Goal: Task Accomplishment & Management: Manage account settings

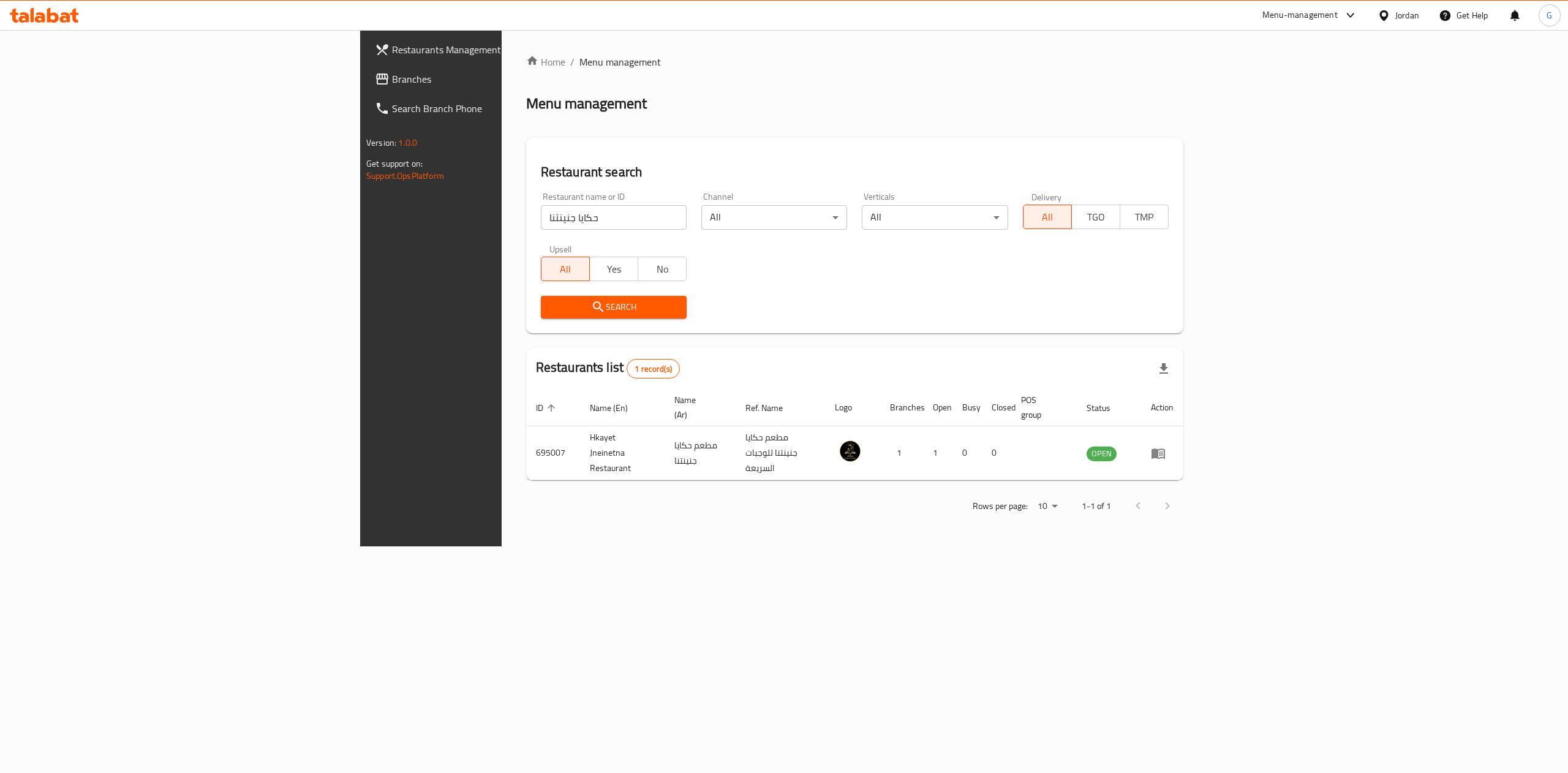
drag, startPoint x: 533, startPoint y: 230, endPoint x: 503, endPoint y: 217, distance: 32.7
click at [534, 217] on div "Restaurant name or ID حكايا جنينتنا Restaurant name or ID" at bounding box center [614, 211] width 161 height 52
click at [541, 217] on input "حكايا جنينتنا" at bounding box center [613, 217] width 146 height 25
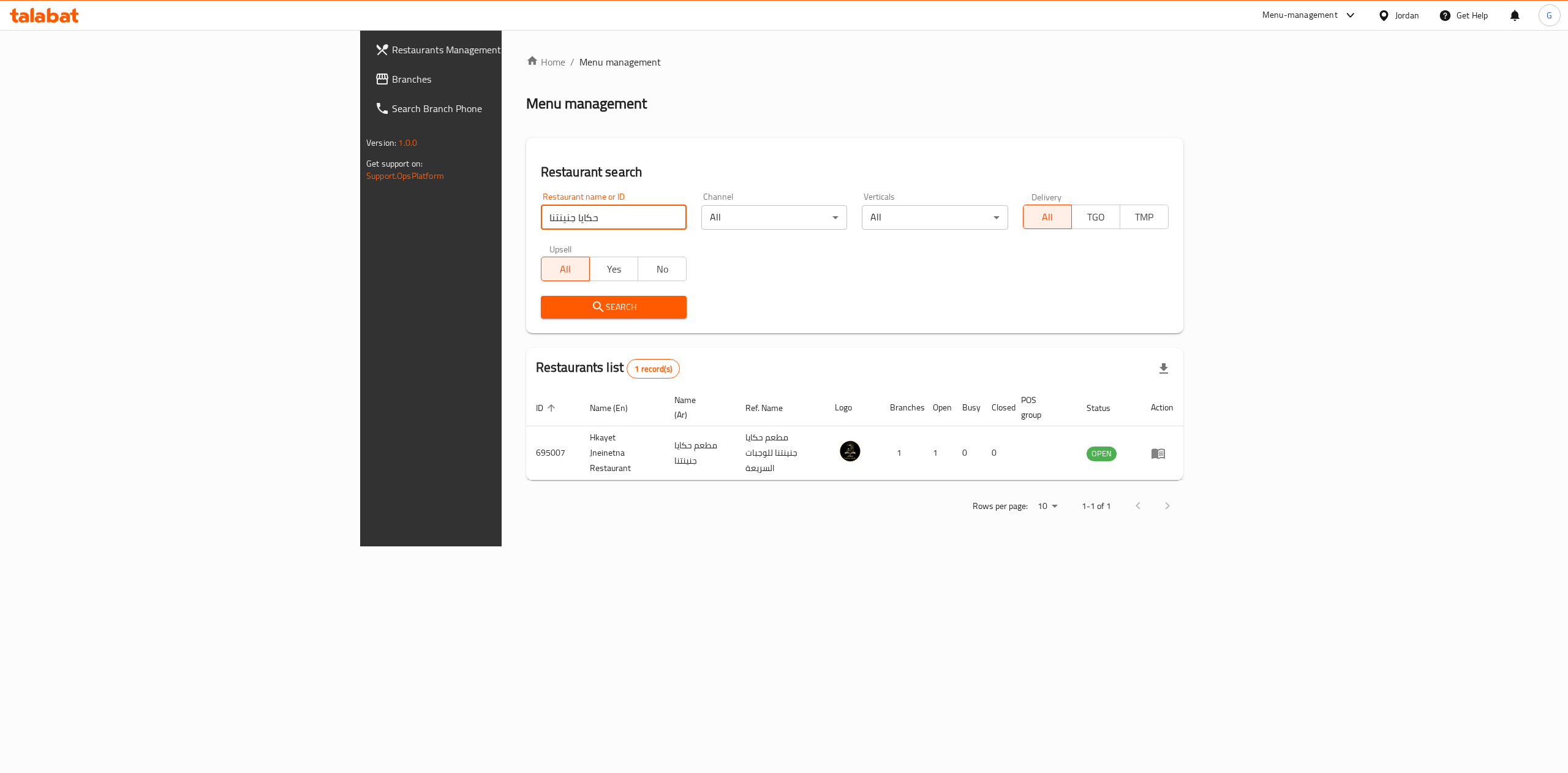
click at [541, 217] on input "حكايا جنينتنا" at bounding box center [613, 217] width 146 height 25
click button "Search" at bounding box center [613, 307] width 146 height 22
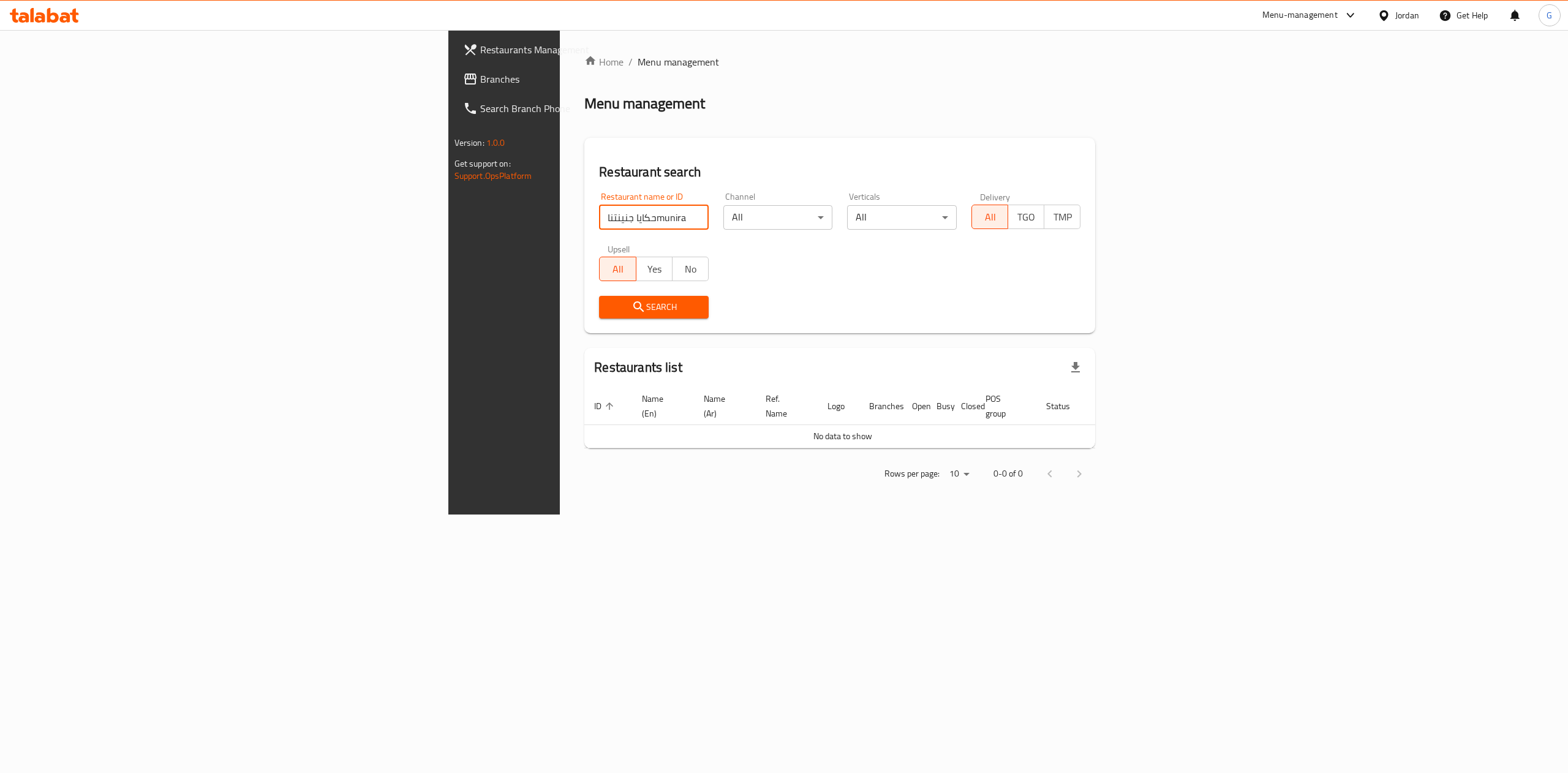
click at [599, 217] on input "حكايا جنينتناmunira" at bounding box center [653, 217] width 110 height 25
click button "Search" at bounding box center [653, 307] width 110 height 22
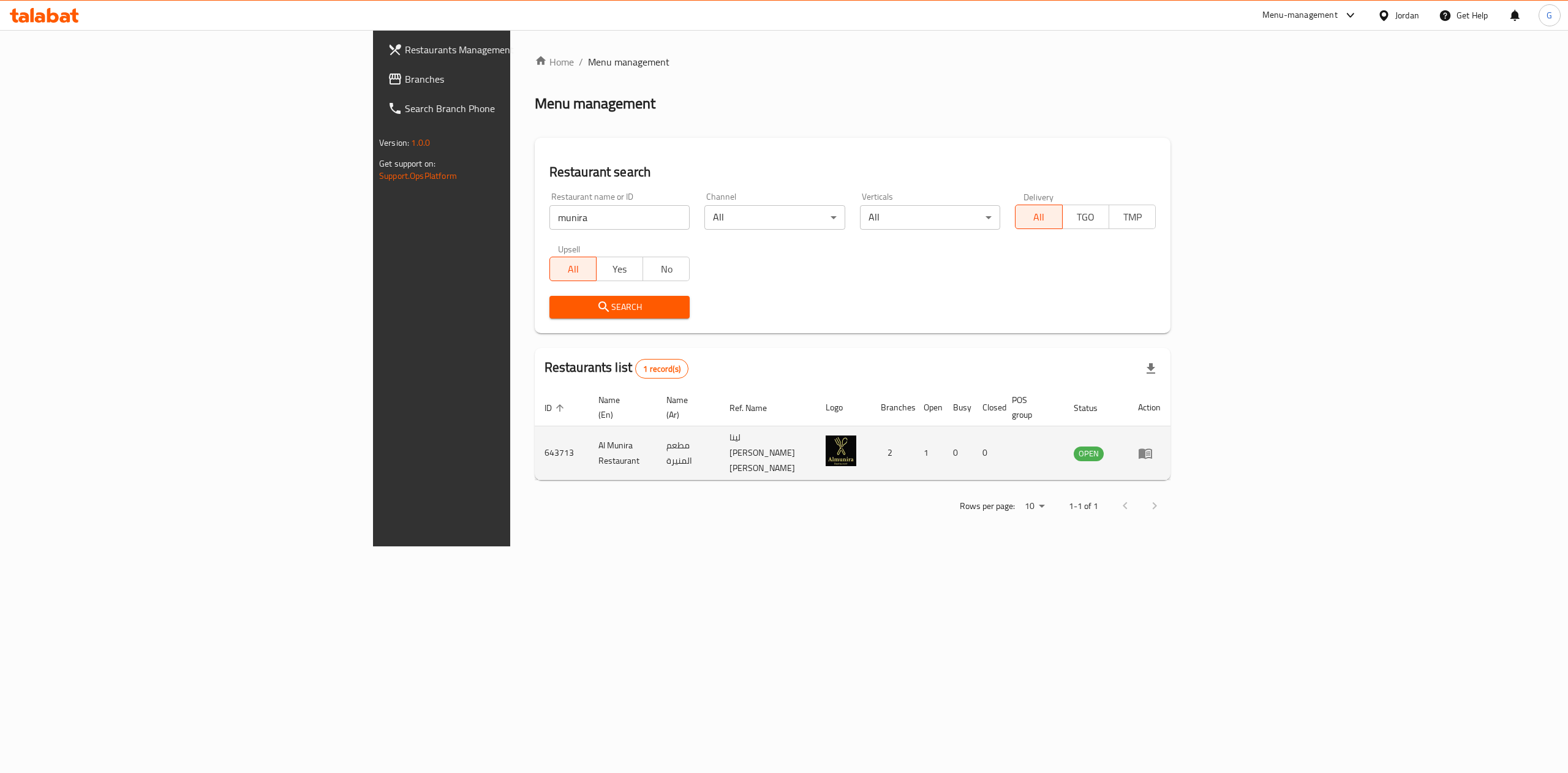
click at [535, 431] on td "643713" at bounding box center [561, 453] width 54 height 54
copy td "643713"
click at [535, 436] on td "643713" at bounding box center [561, 453] width 54 height 54
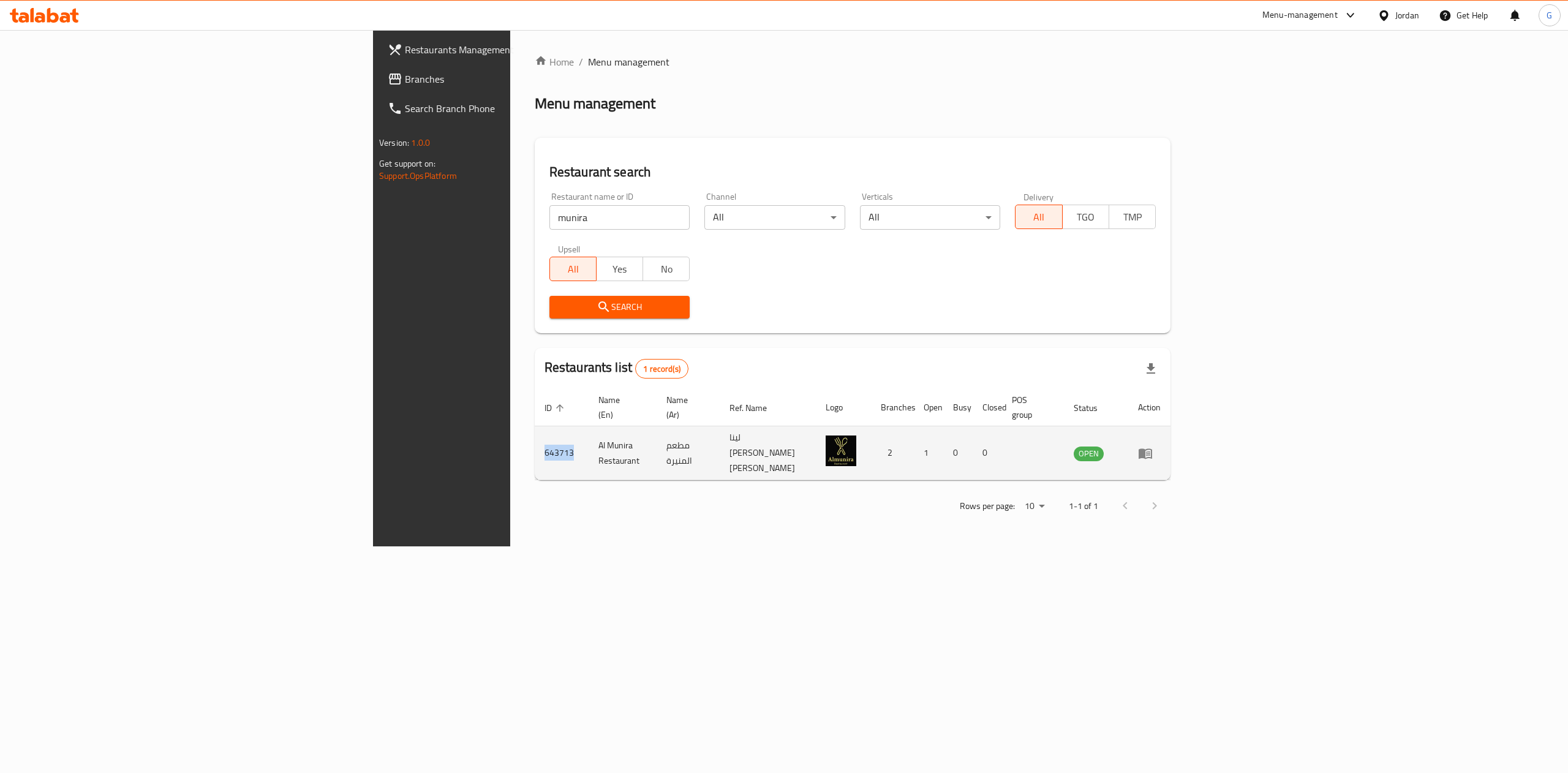
click at [535, 436] on td "643713" at bounding box center [561, 453] width 54 height 54
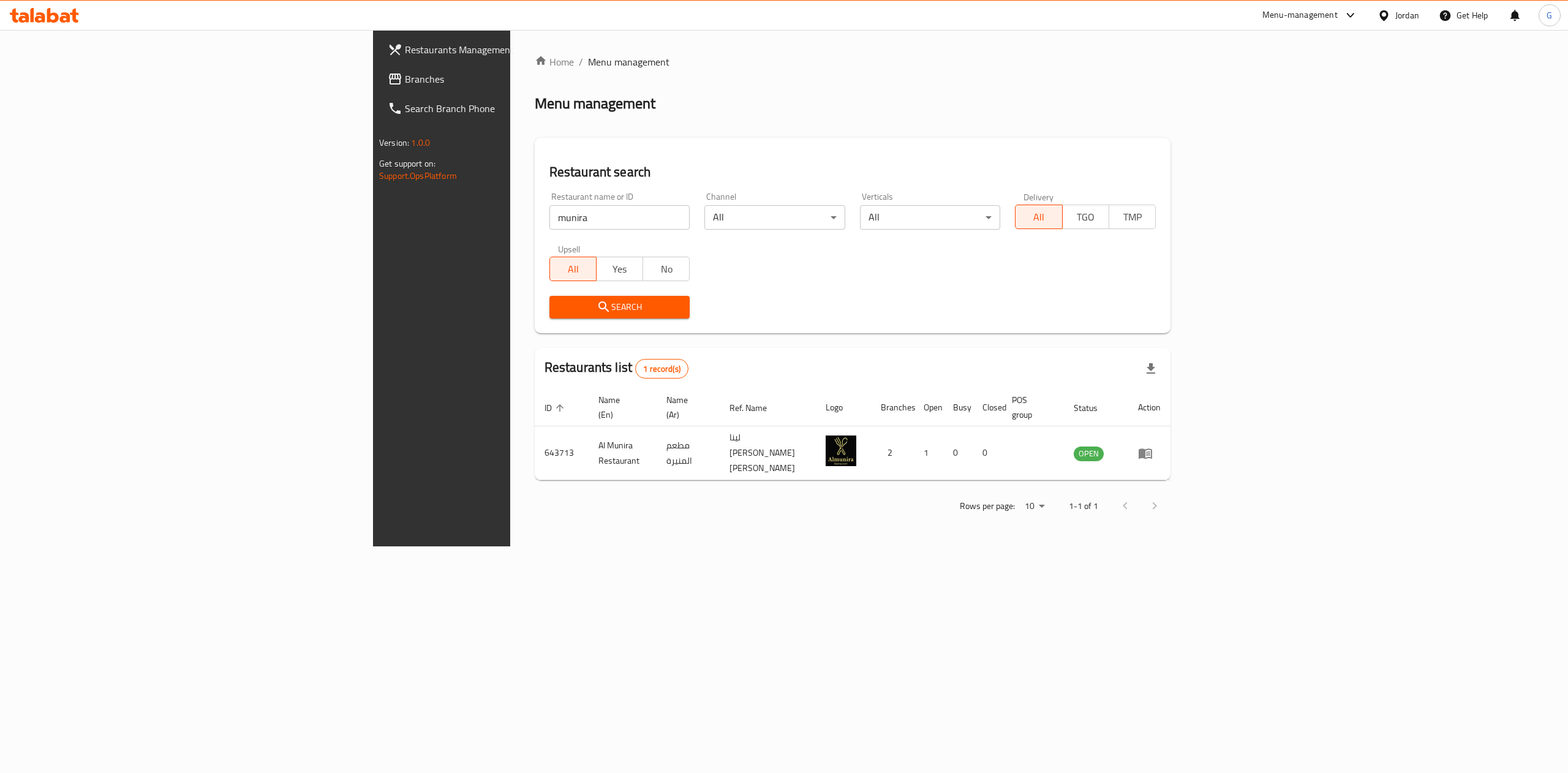
click at [550, 213] on input "munira" at bounding box center [620, 217] width 141 height 25
click button "Search" at bounding box center [620, 307] width 141 height 22
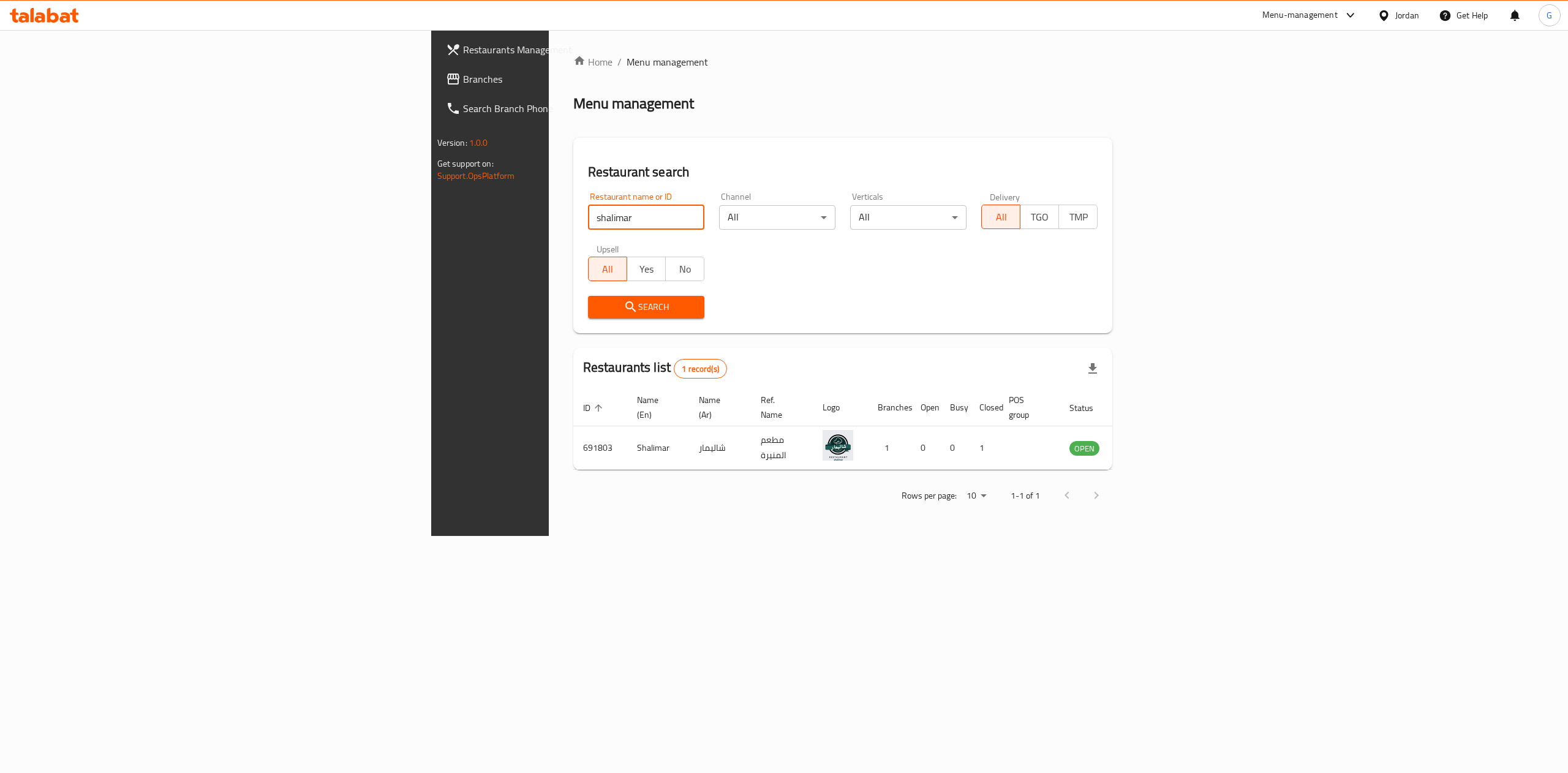
click button "Search" at bounding box center [647, 307] width 116 height 22
click at [573, 438] on td "691803" at bounding box center [600, 448] width 54 height 43
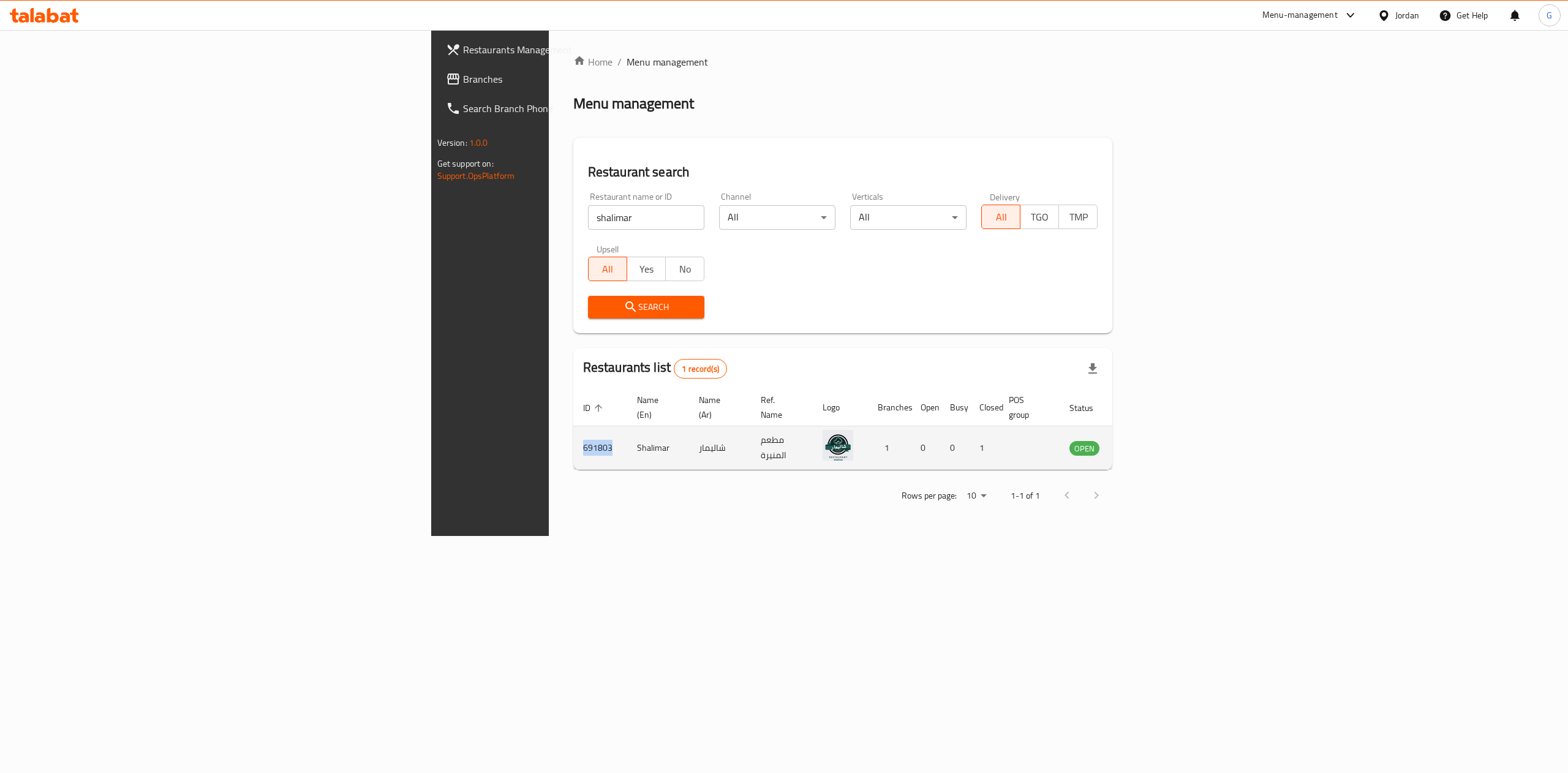
click at [573, 438] on td "691803" at bounding box center [600, 448] width 54 height 43
copy td "691803"
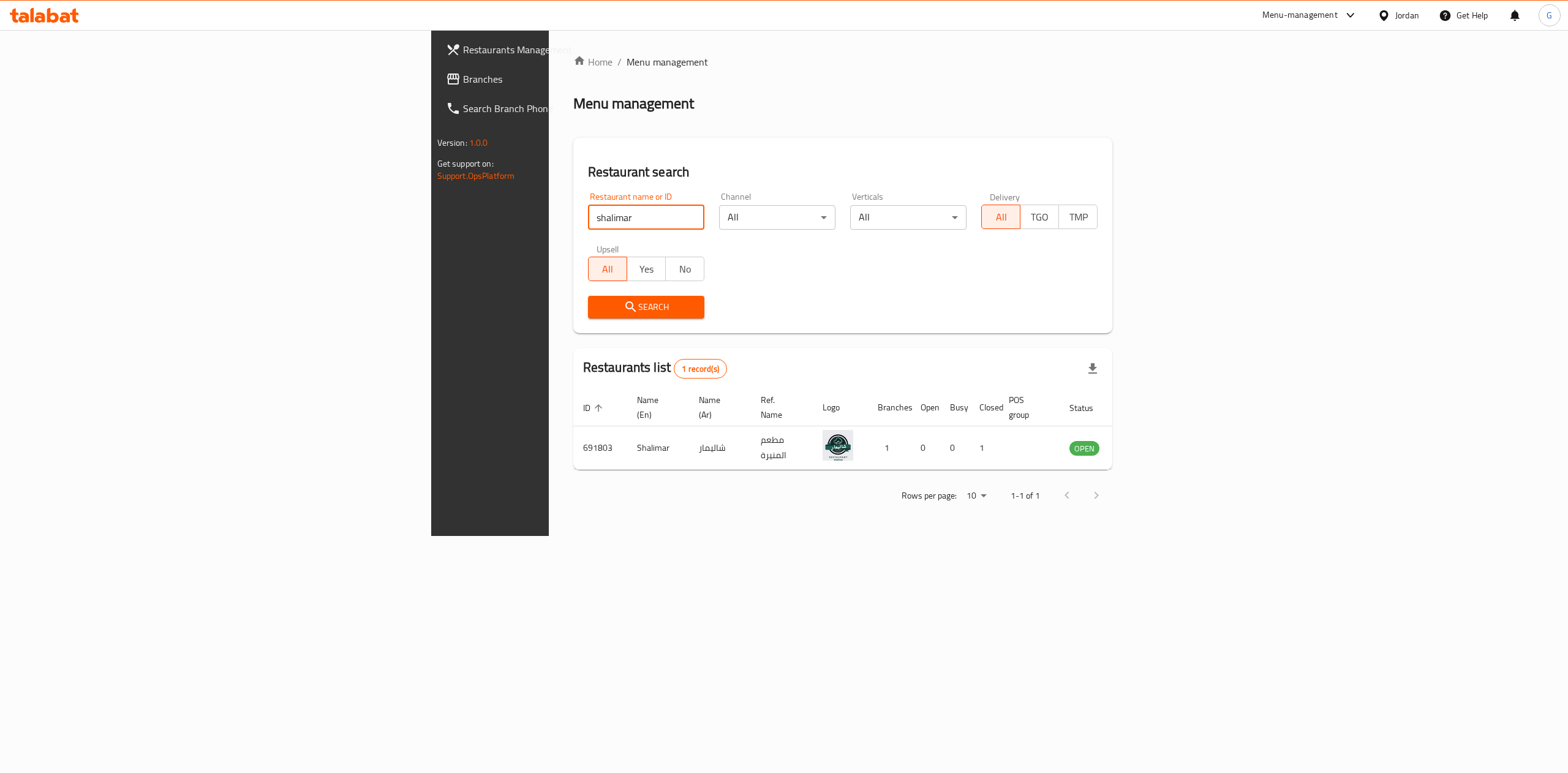
click at [588, 211] on input "shalimar" at bounding box center [647, 217] width 116 height 25
click button "Search" at bounding box center [647, 307] width 116 height 22
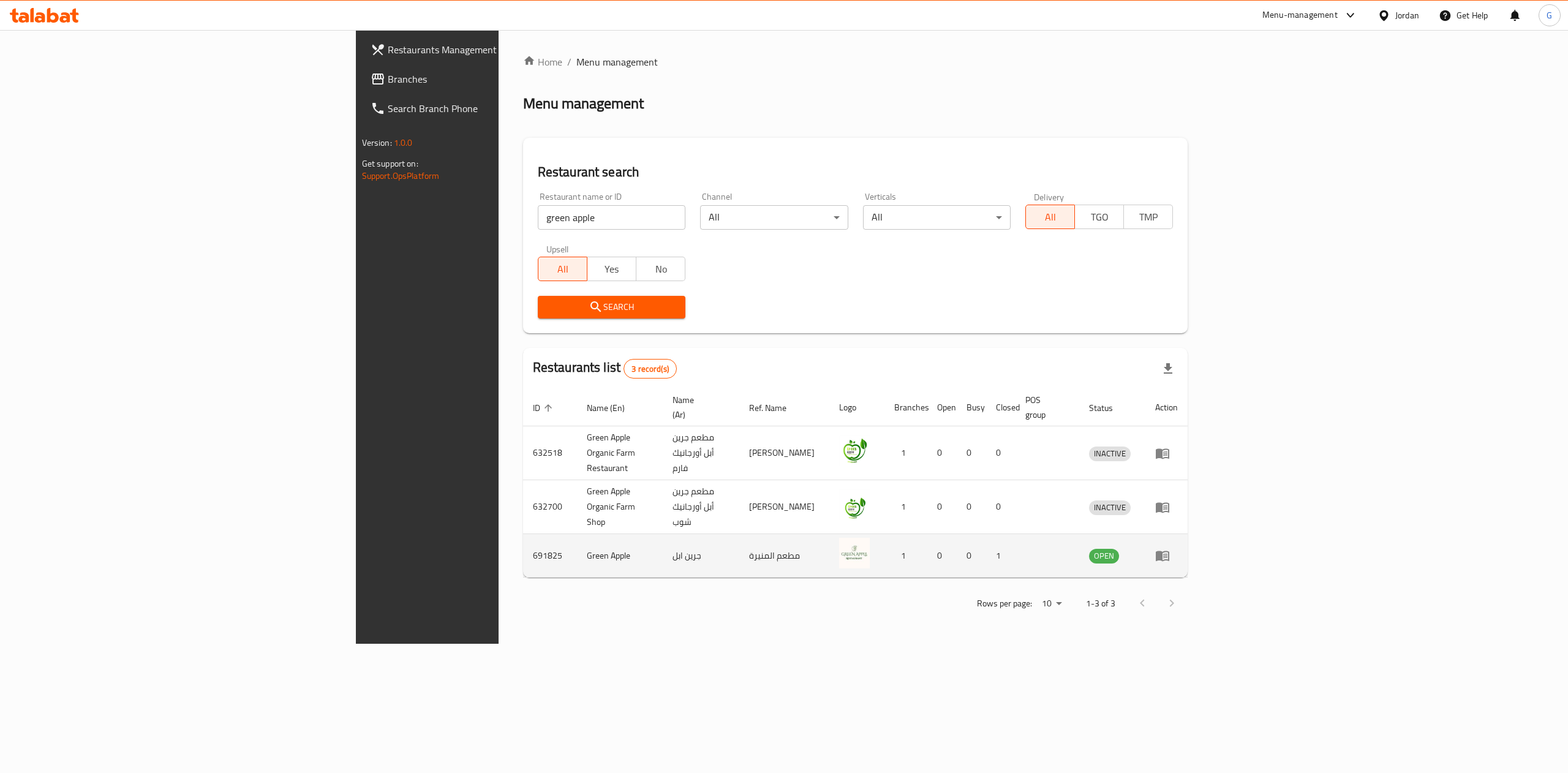
click at [523, 534] on td "691825" at bounding box center [550, 556] width 54 height 43
copy td "691825"
click at [538, 216] on input "green apple" at bounding box center [612, 217] width 148 height 25
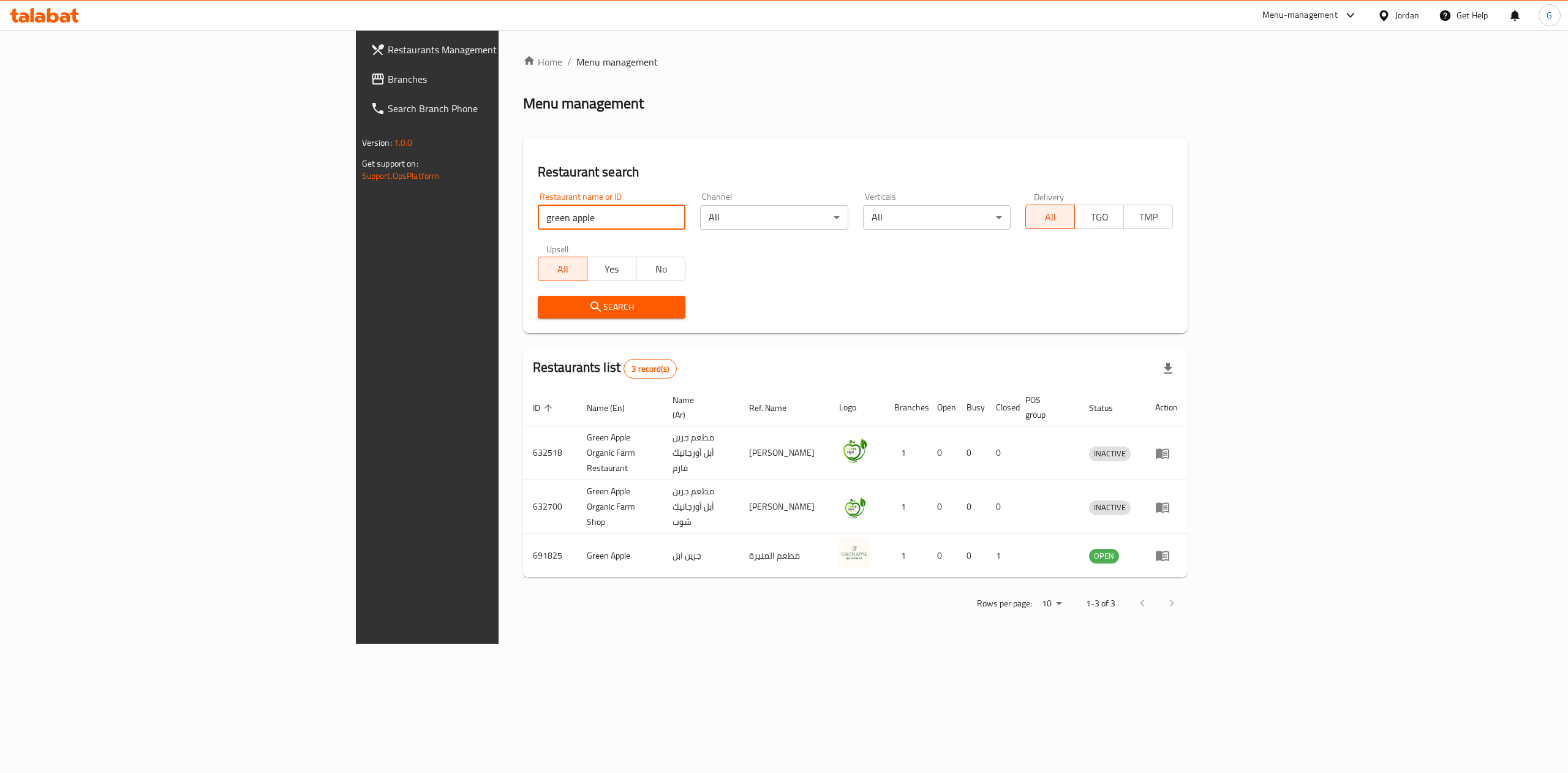
click at [538, 216] on input "green apple" at bounding box center [612, 217] width 148 height 25
type input "munira"
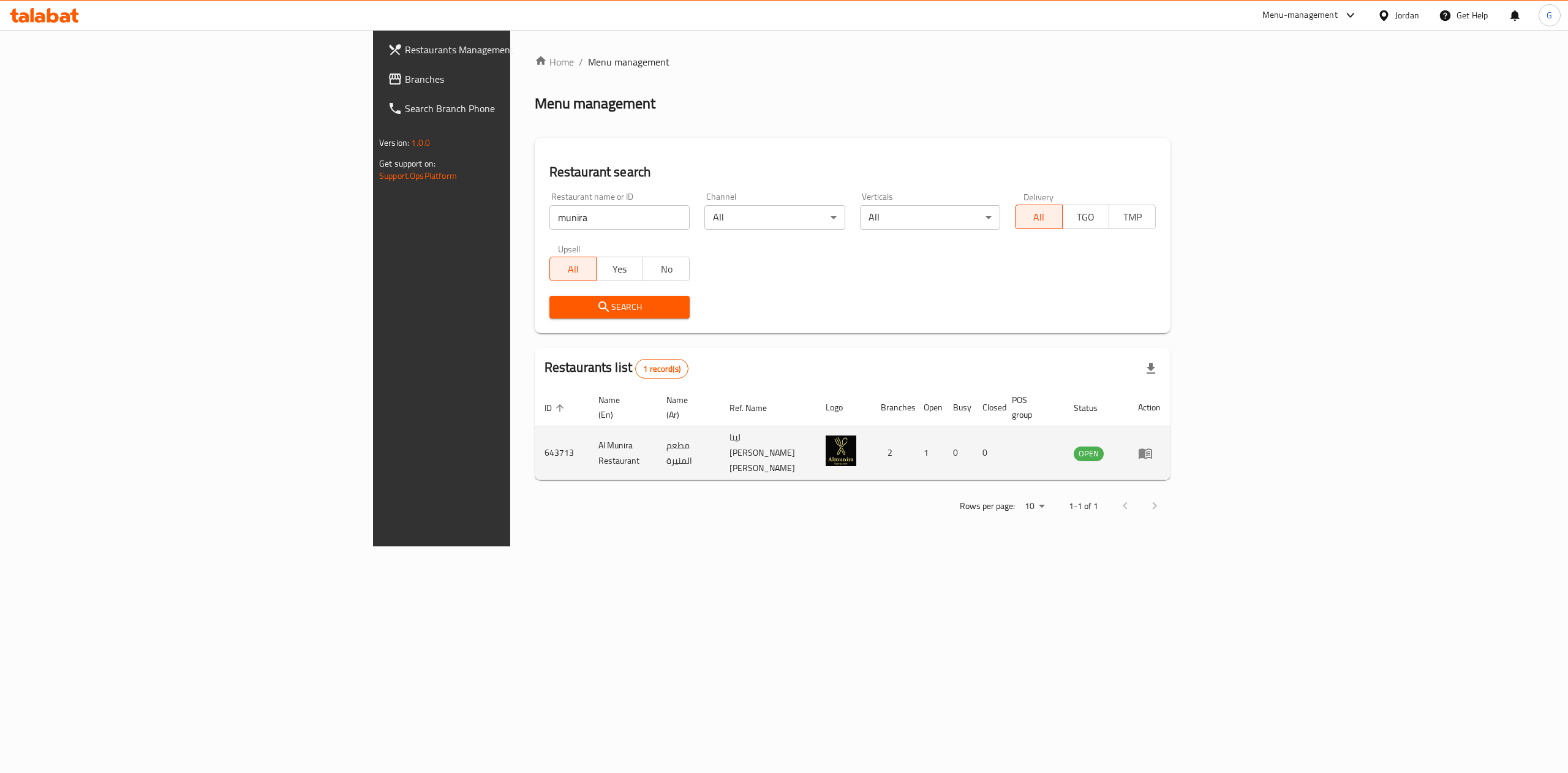
click at [535, 444] on td "643713" at bounding box center [561, 453] width 54 height 54
copy td "643713"
drag, startPoint x: 1470, startPoint y: 432, endPoint x: 1491, endPoint y: 441, distance: 22.8
click at [1171, 441] on td "enhanced table" at bounding box center [1149, 453] width 43 height 54
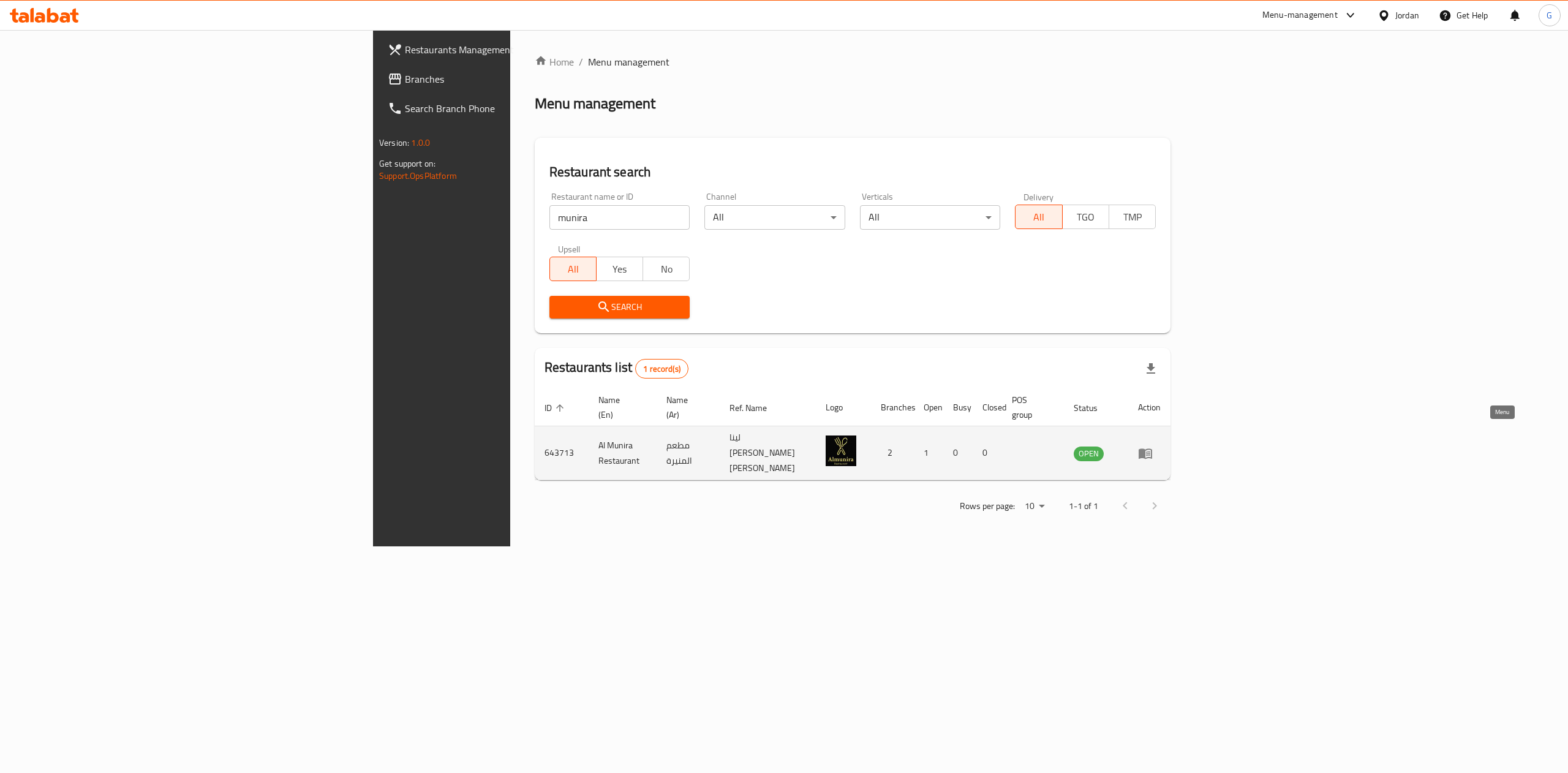
click at [1161, 446] on link "enhanced table" at bounding box center [1149, 453] width 22 height 15
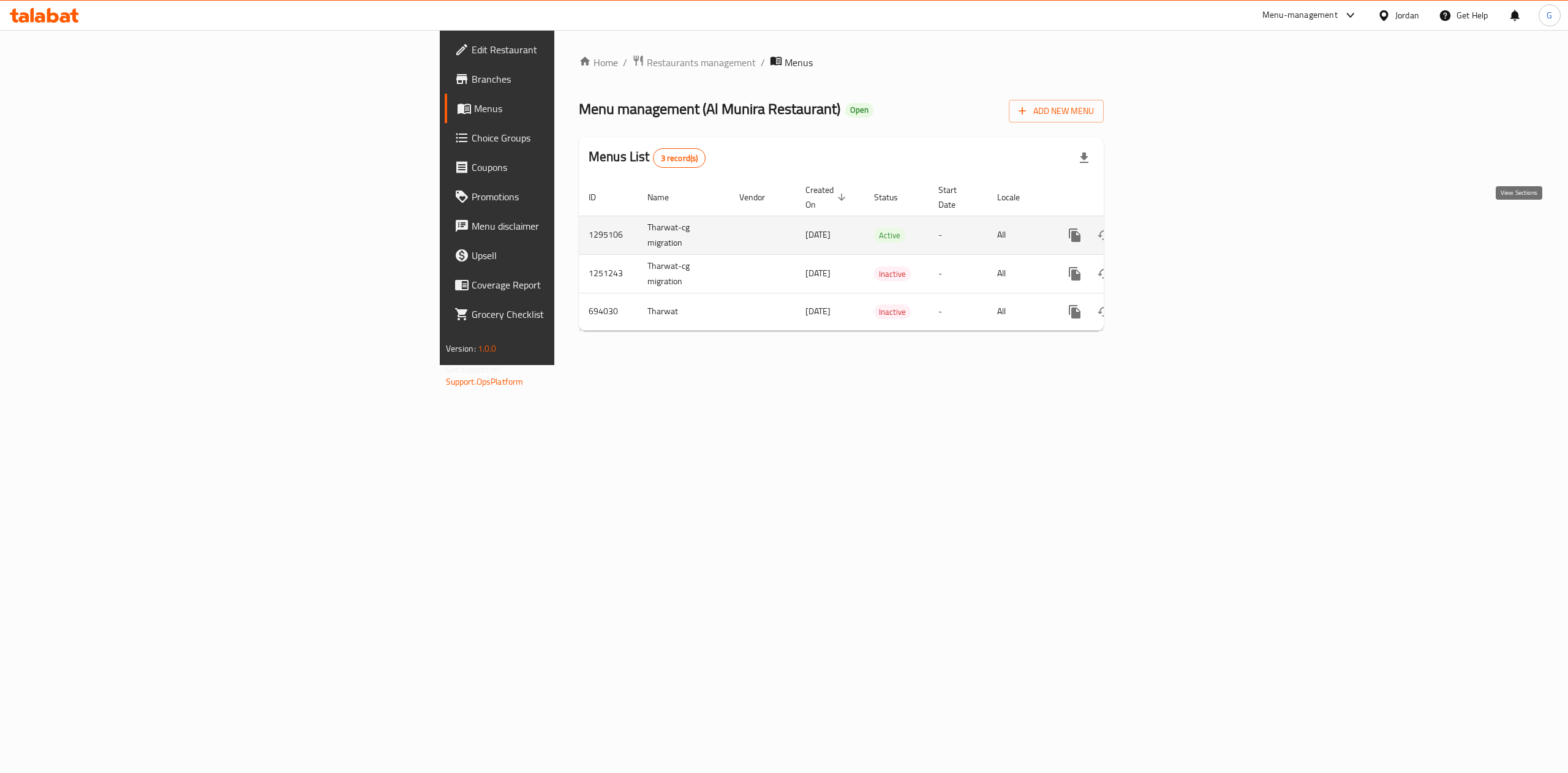
click at [1171, 228] on icon "enhanced table" at bounding box center [1163, 235] width 15 height 15
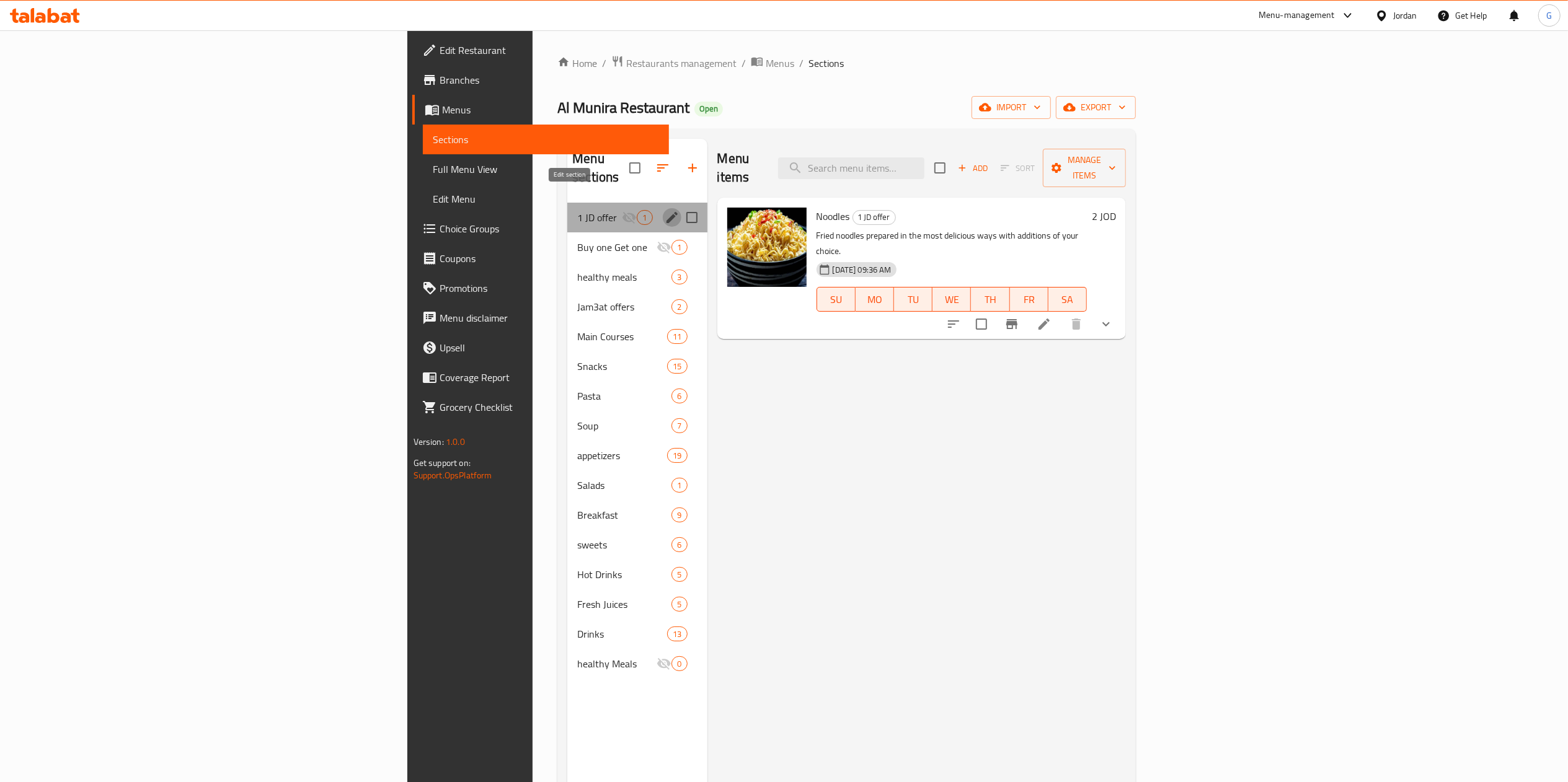
click at [664, 210] on icon "edit" at bounding box center [672, 218] width 15 height 15
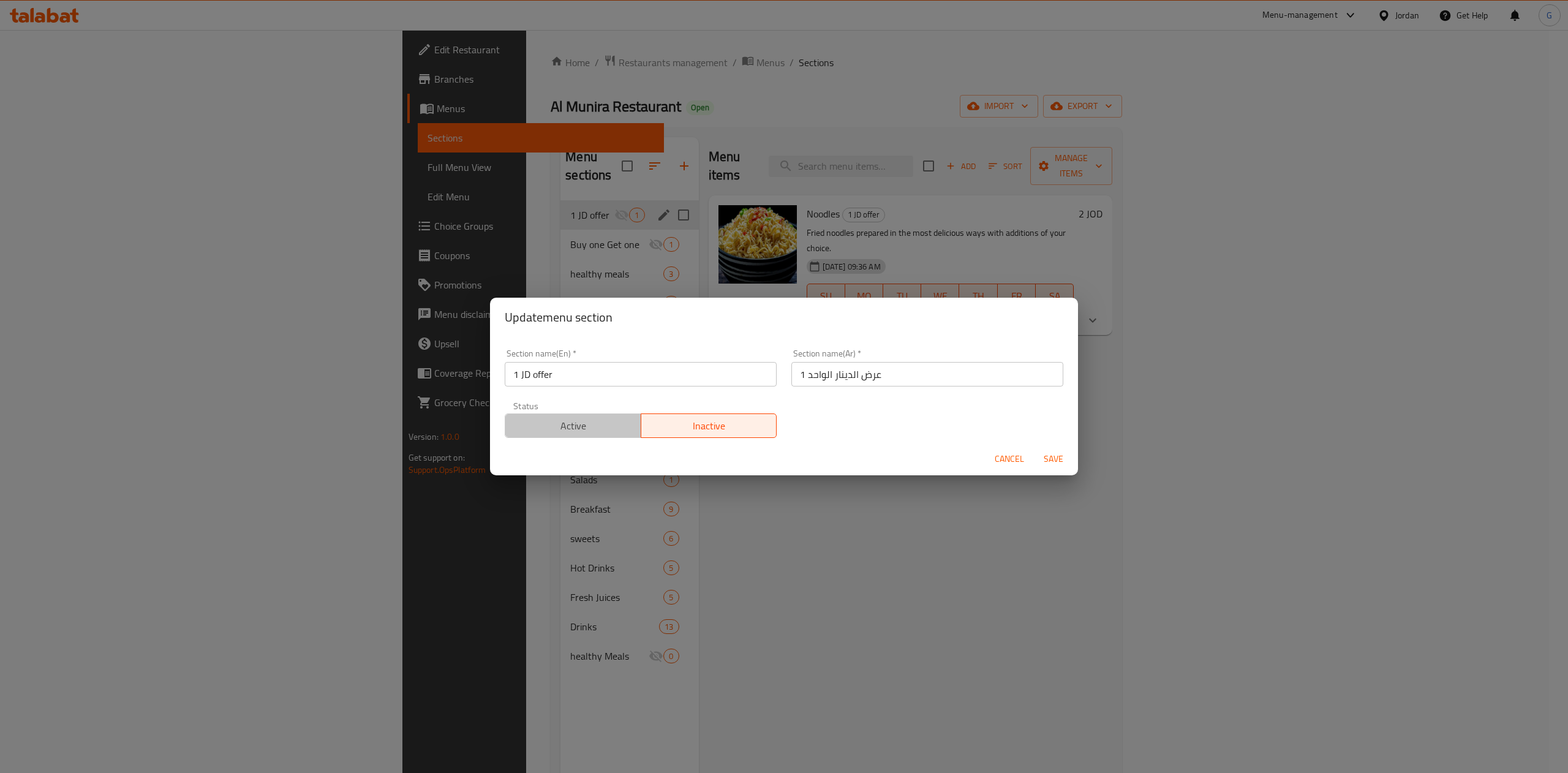
click at [588, 415] on button "Active" at bounding box center [573, 426] width 137 height 25
click at [1065, 459] on span "Save" at bounding box center [1053, 459] width 29 height 16
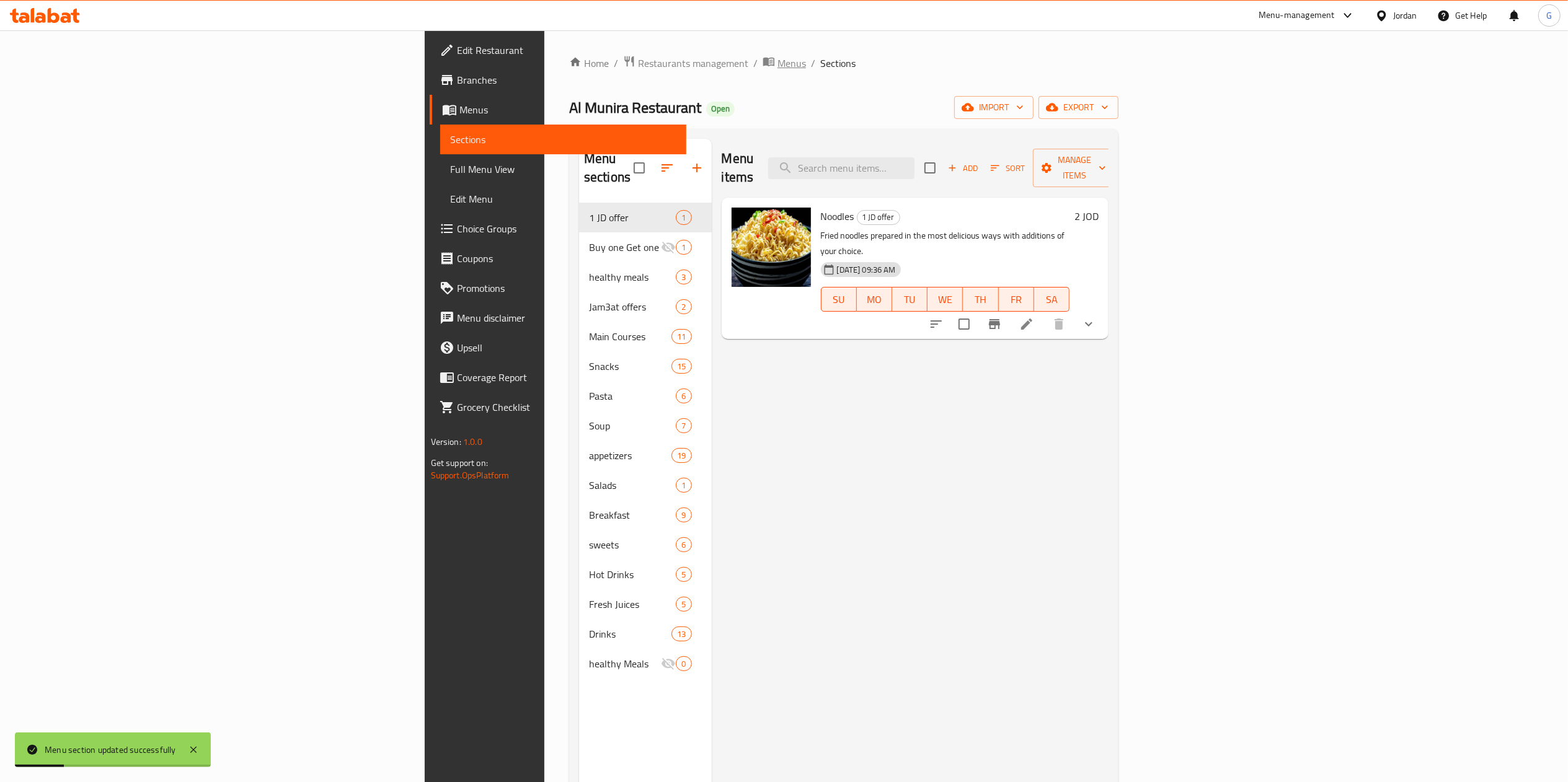
click at [778, 64] on span "Menus" at bounding box center [792, 63] width 29 height 15
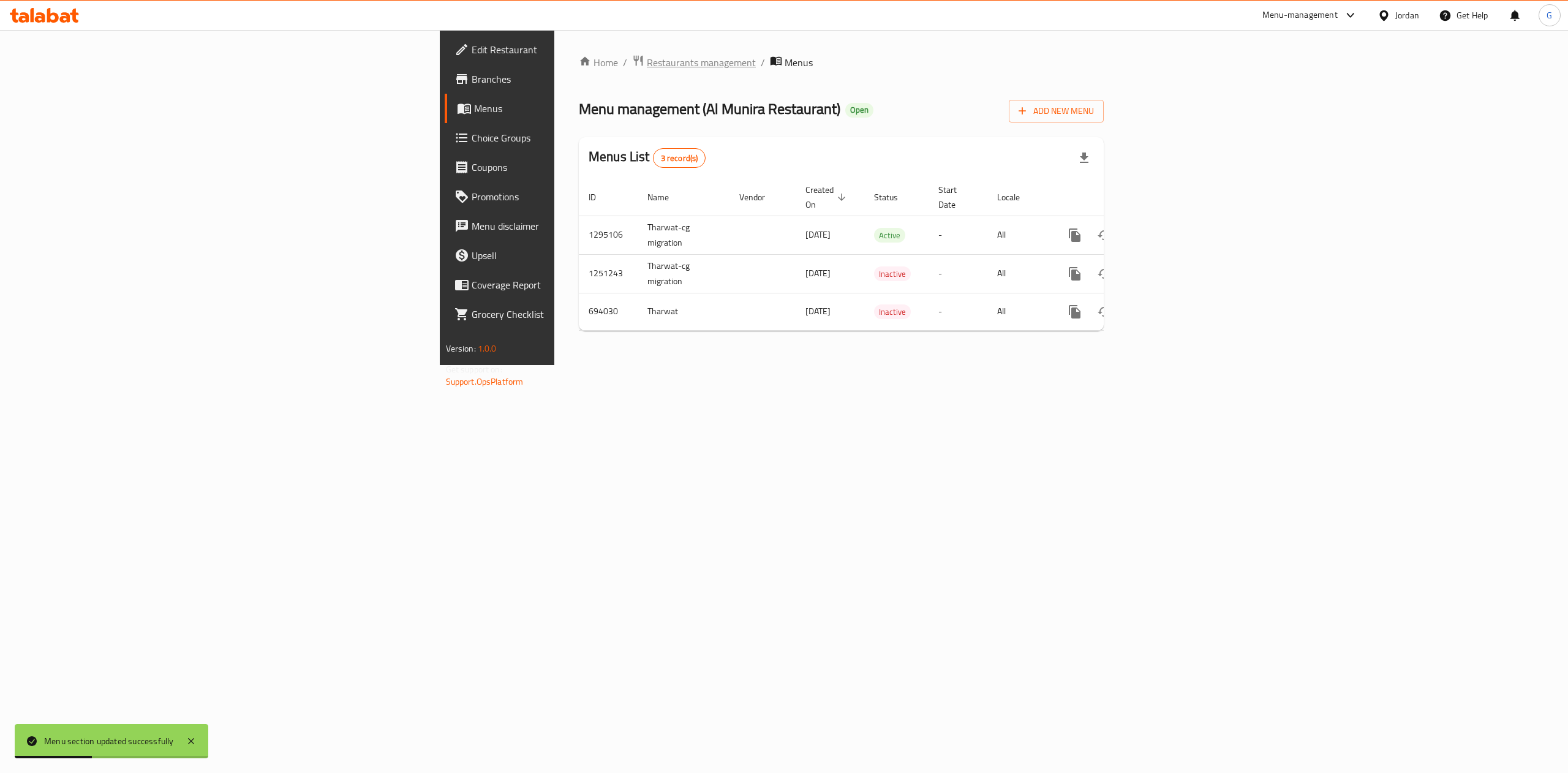
click at [647, 59] on span "Restaurants management" at bounding box center [701, 63] width 109 height 15
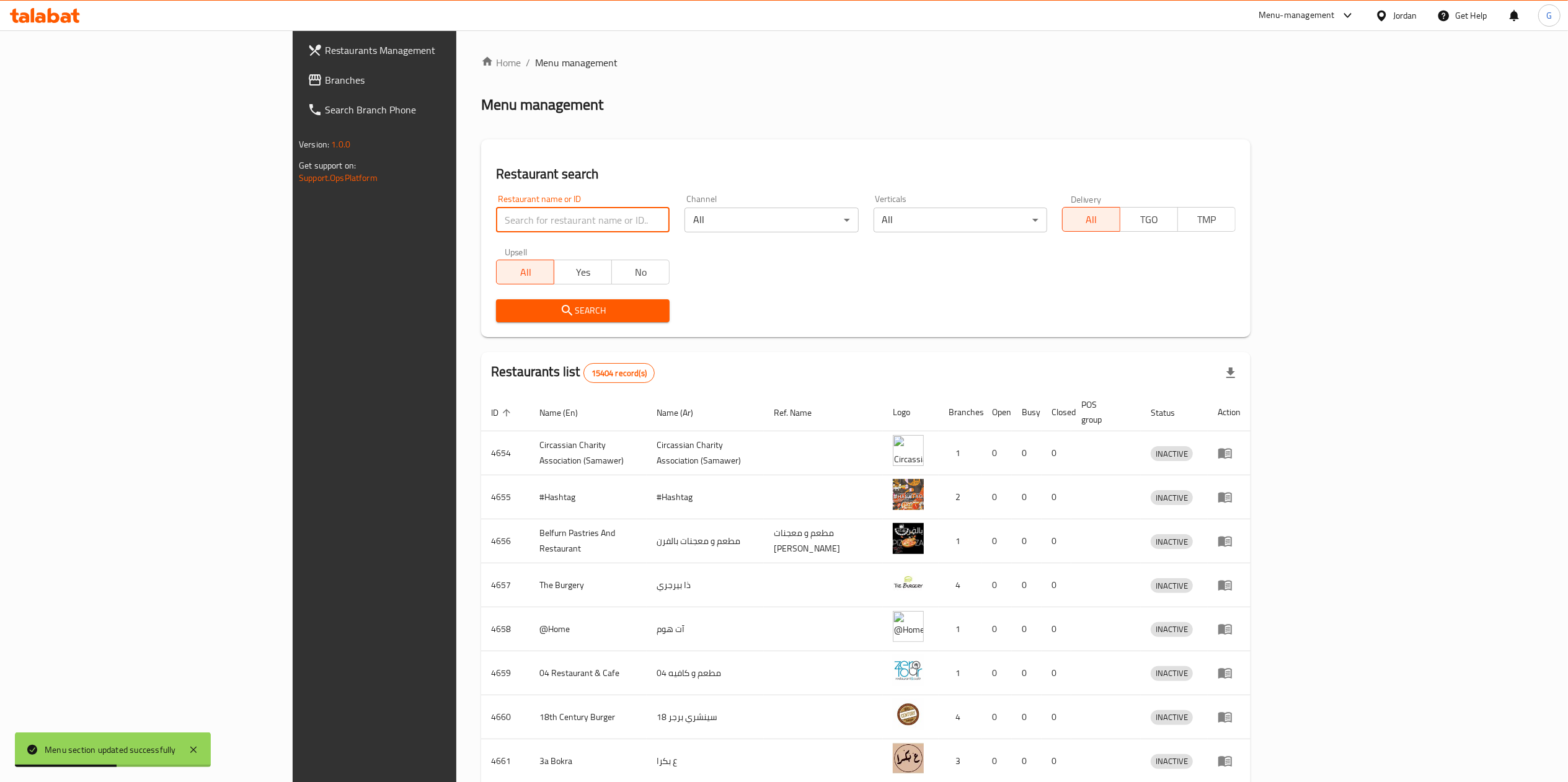
click at [496, 215] on input "search" at bounding box center [583, 220] width 174 height 25
type input "shalimar"
click button "Search" at bounding box center [583, 311] width 174 height 23
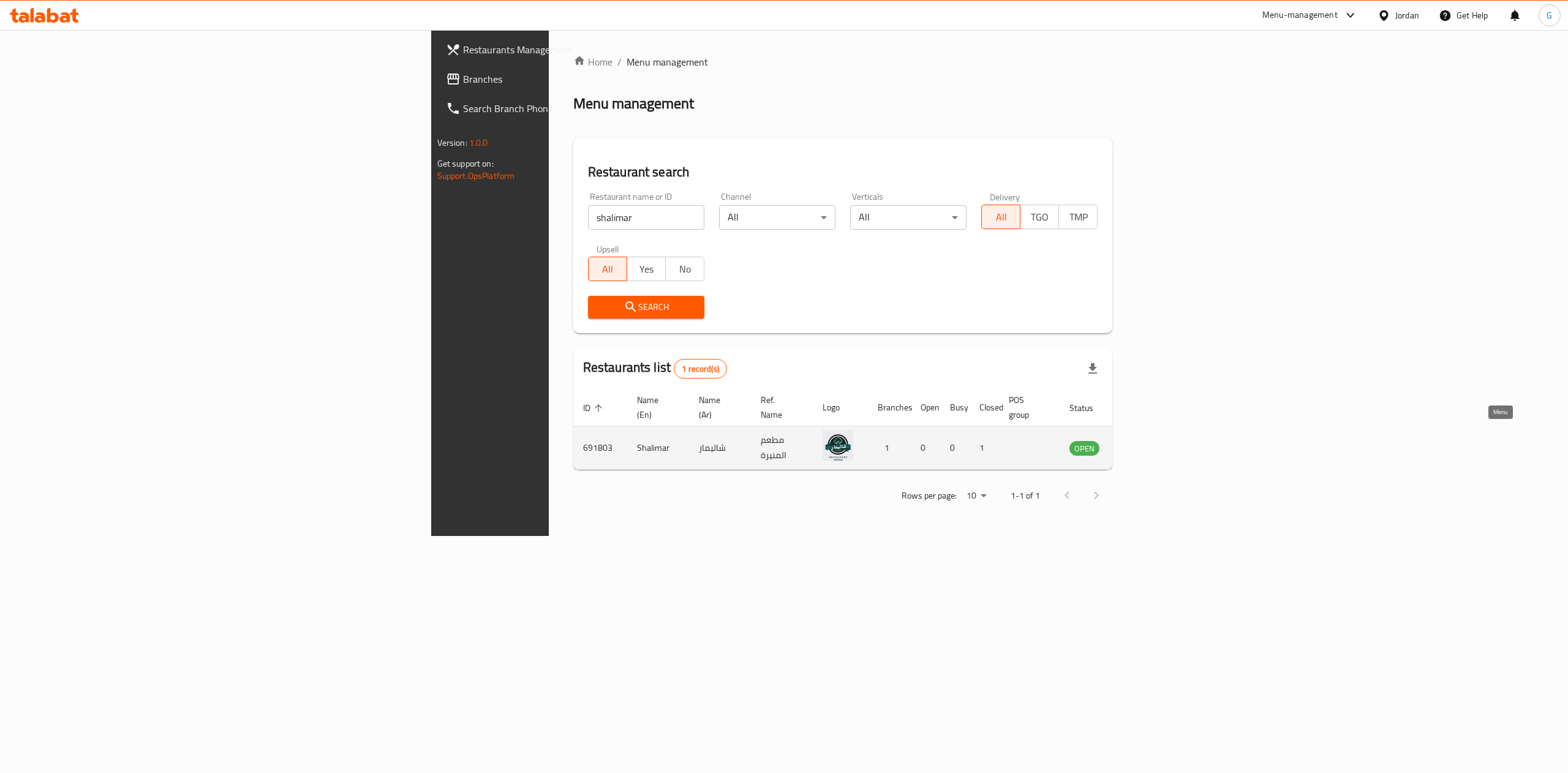
click at [1148, 444] on icon "enhanced table" at bounding box center [1141, 449] width 13 height 10
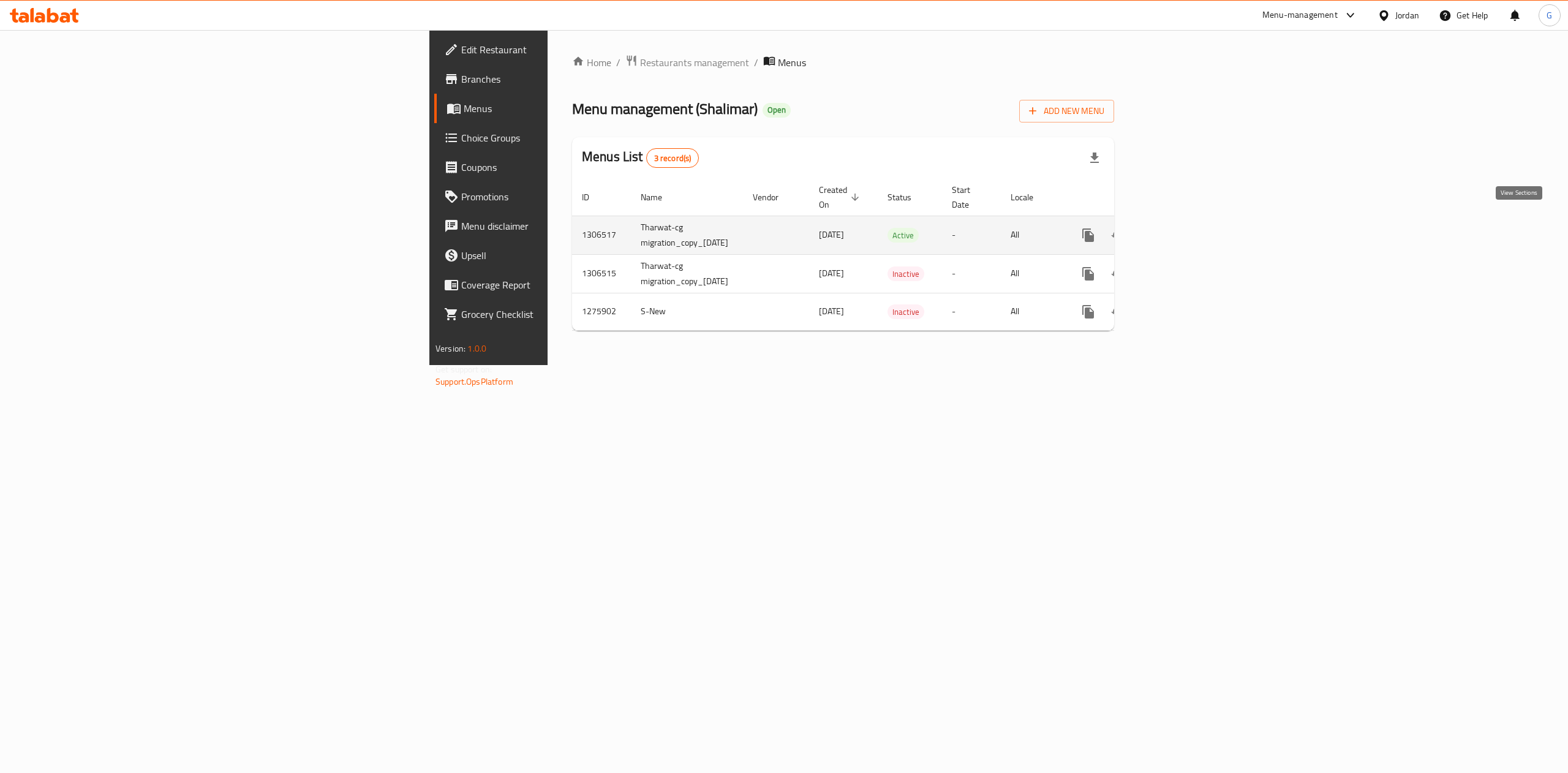
click at [1184, 228] on icon "enhanced table" at bounding box center [1177, 235] width 15 height 15
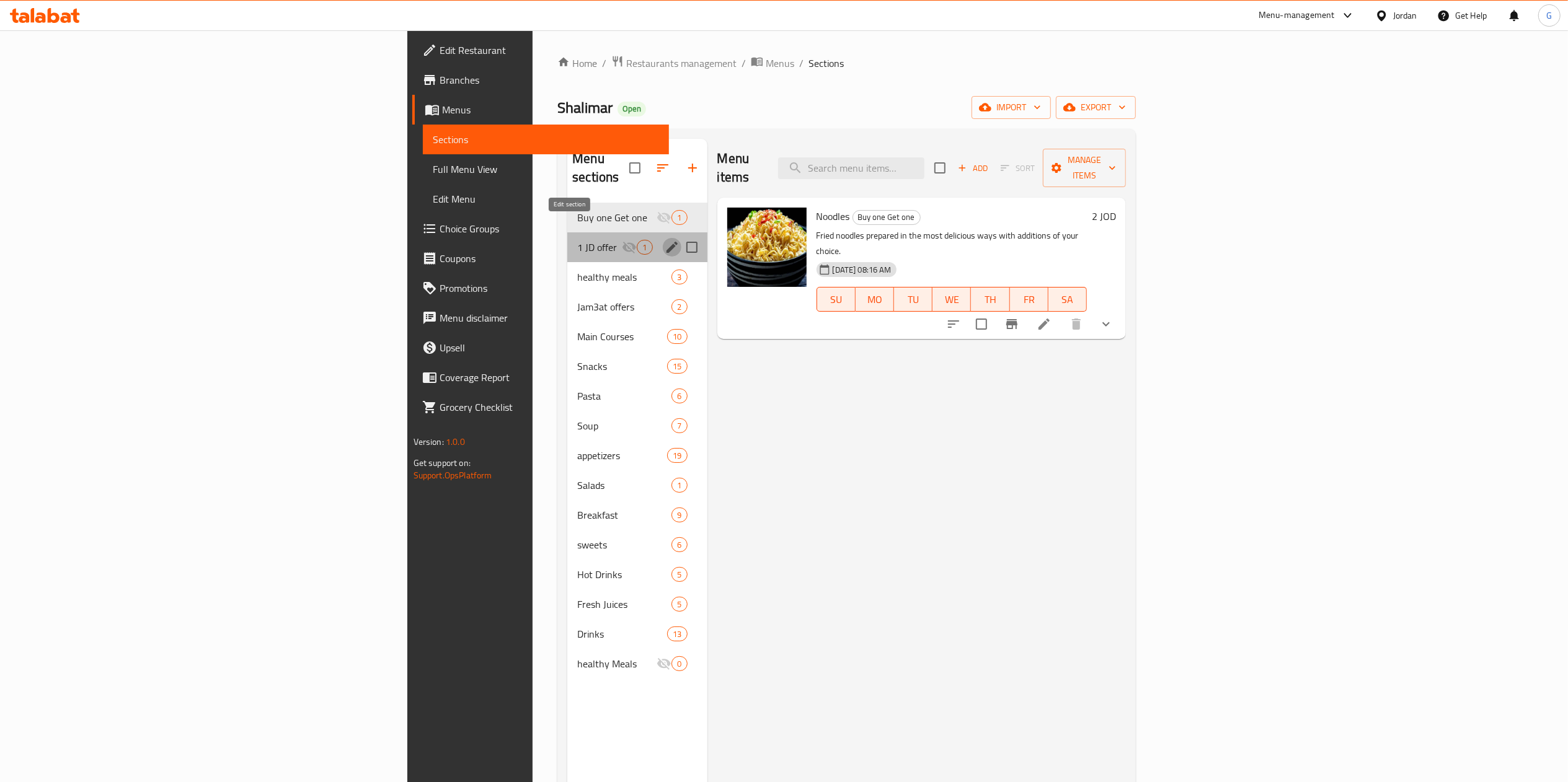
click at [666, 242] on icon "edit" at bounding box center [672, 247] width 11 height 11
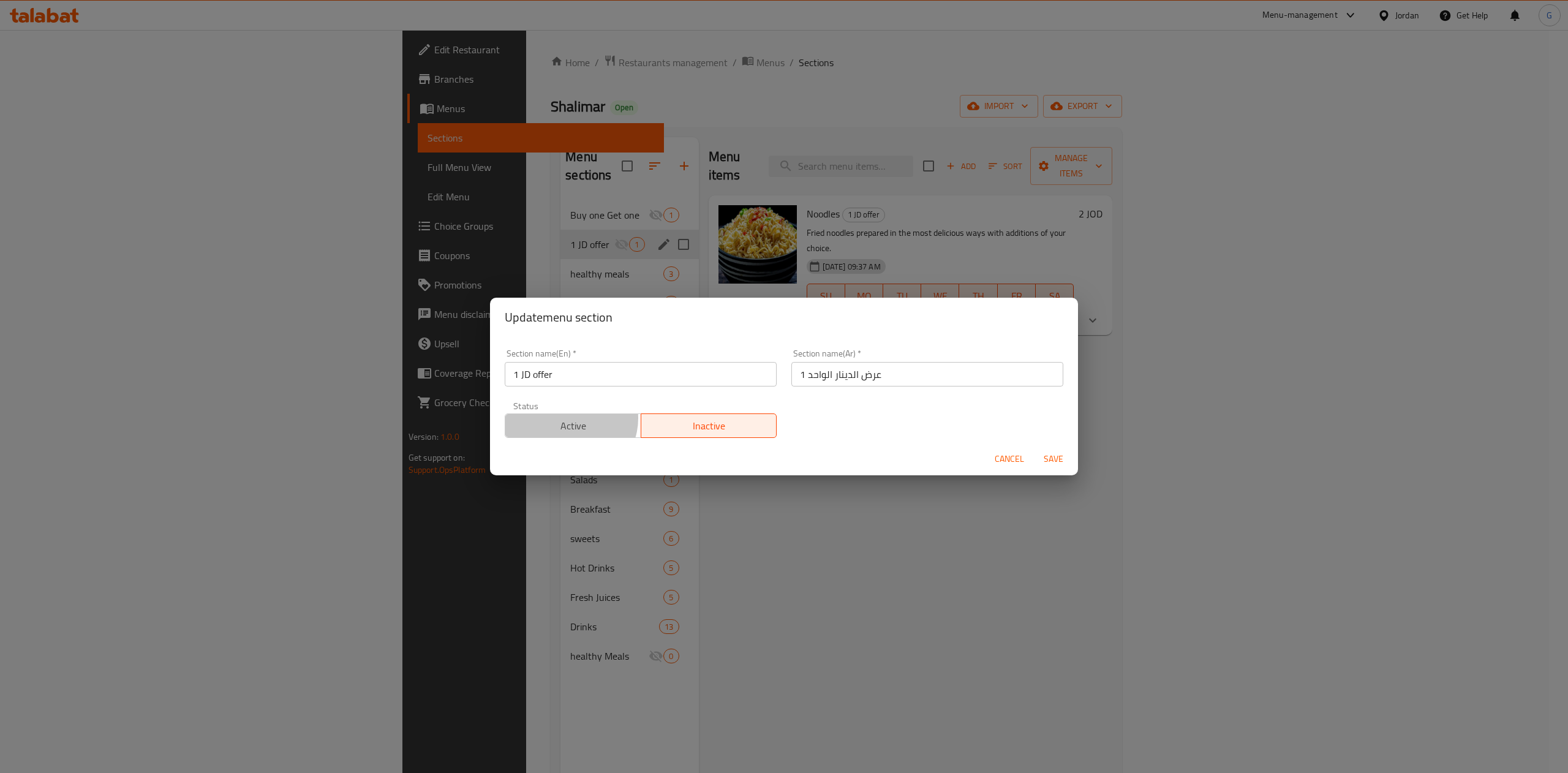
click at [570, 419] on span "Active" at bounding box center [573, 426] width 126 height 18
click at [1056, 456] on span "Save" at bounding box center [1053, 459] width 29 height 16
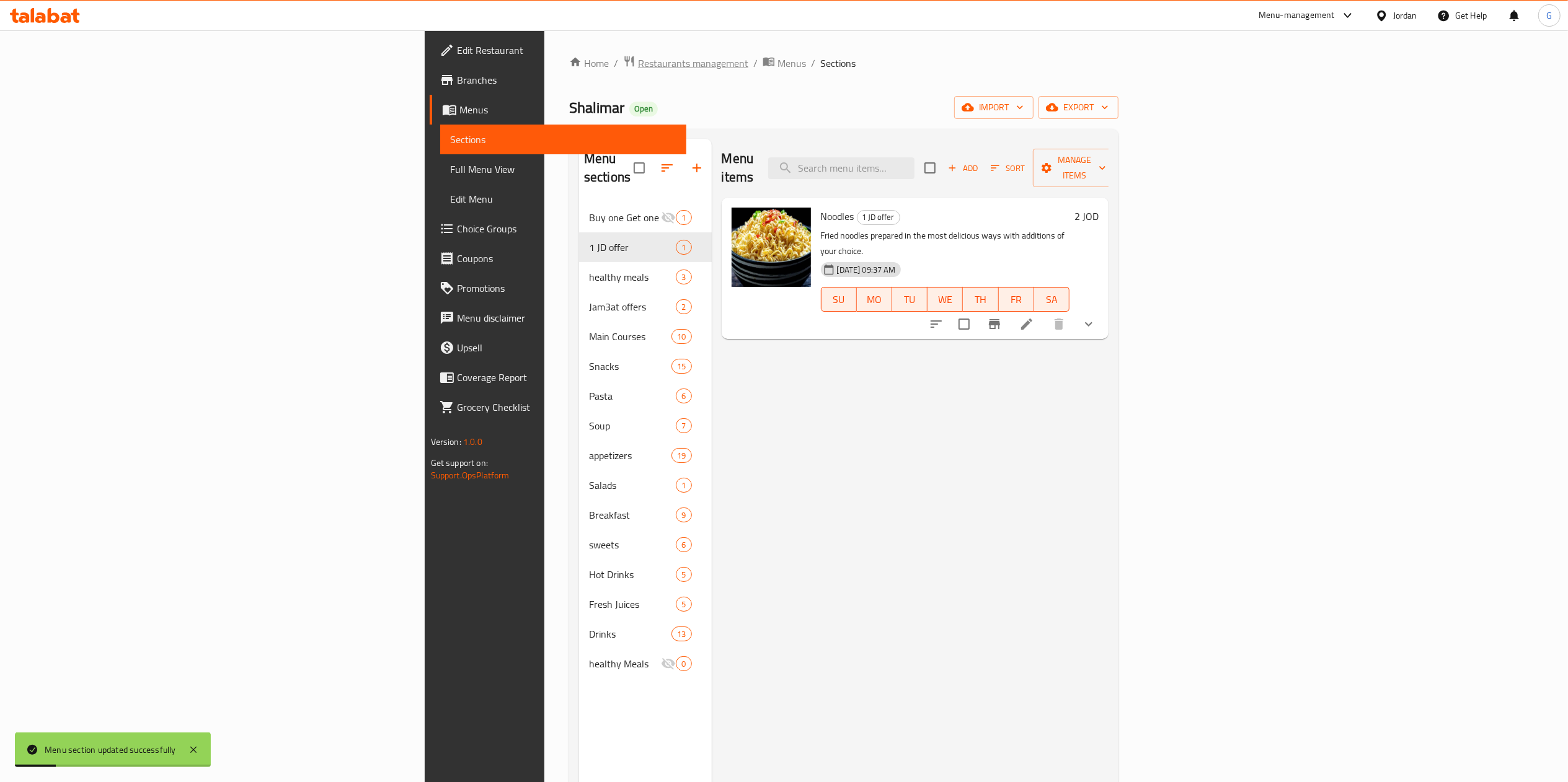
click at [638, 62] on span "Restaurants management" at bounding box center [693, 63] width 110 height 15
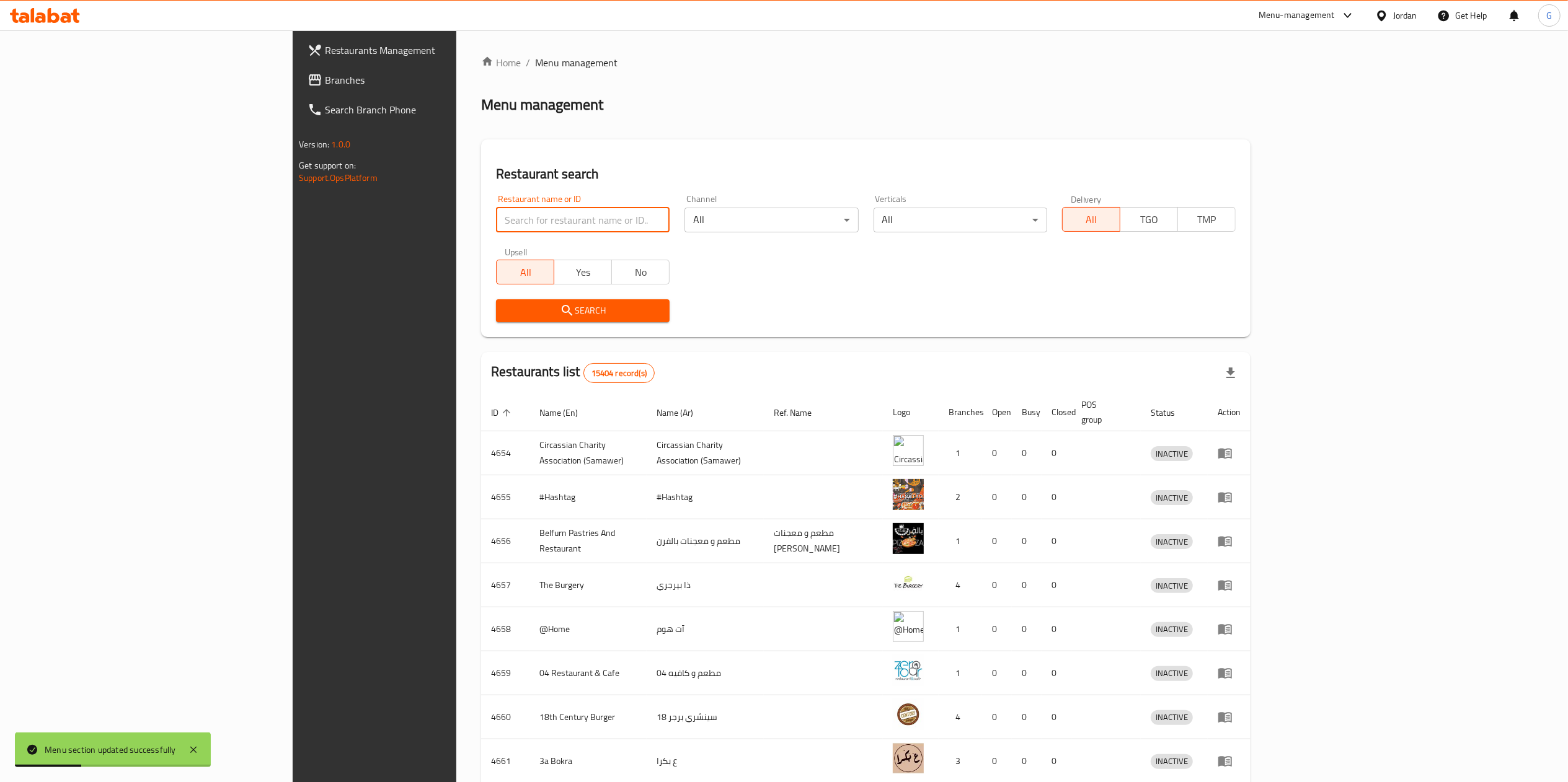
click at [496, 210] on input "search" at bounding box center [583, 220] width 174 height 25
click button "Search" at bounding box center [583, 311] width 174 height 23
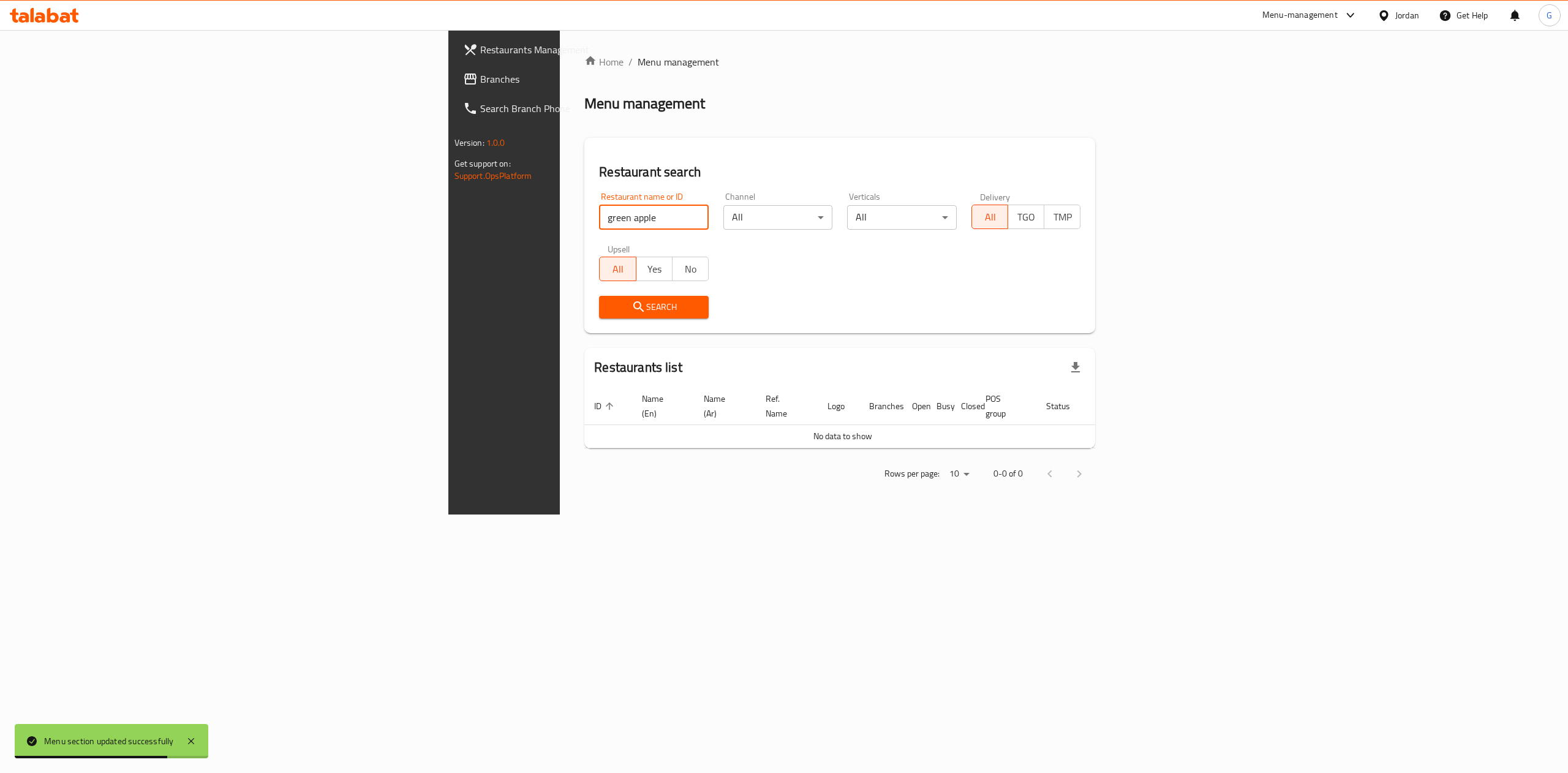
type input "green apple"
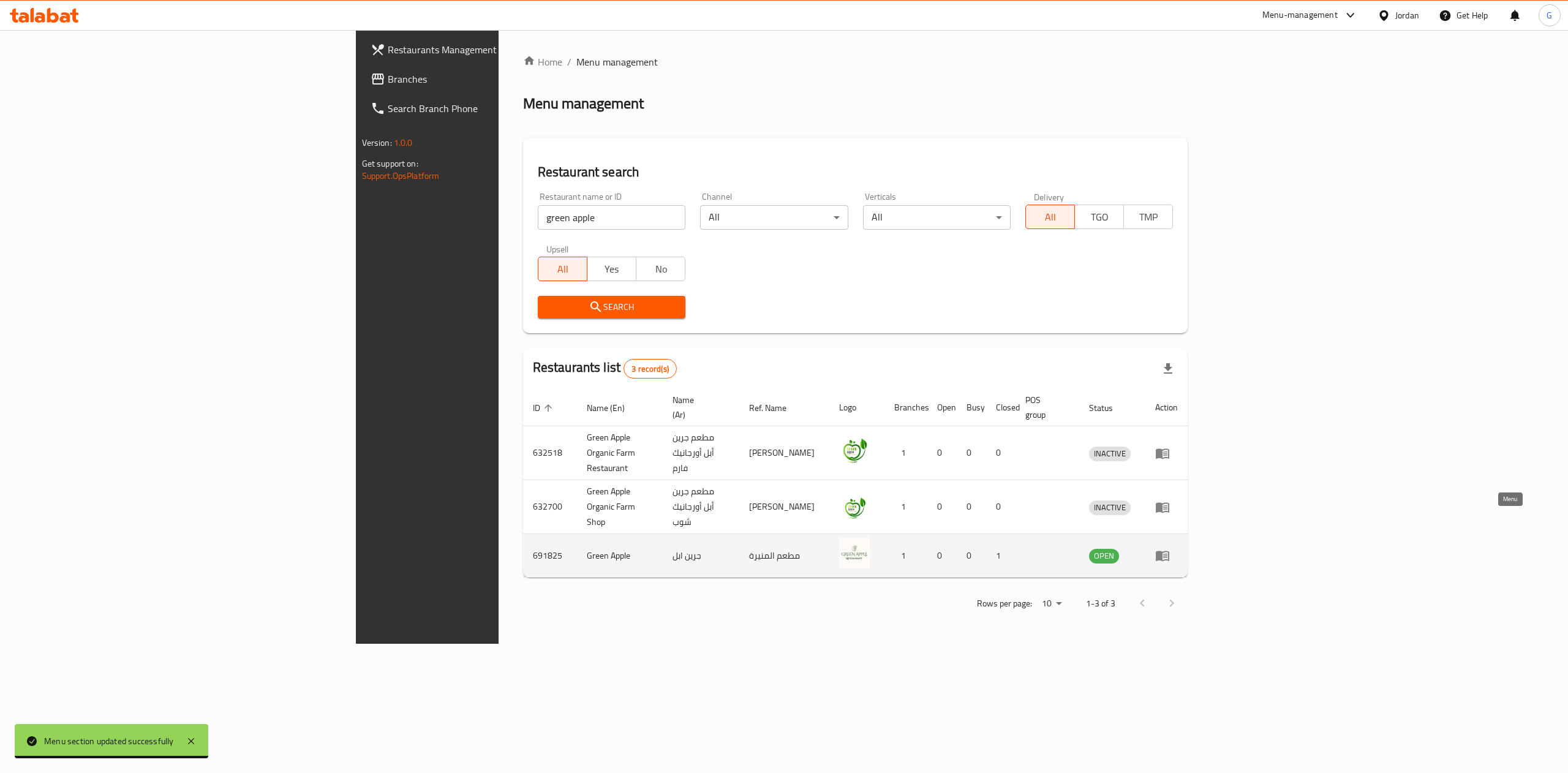
click at [1170, 548] on icon "enhanced table" at bounding box center [1163, 556] width 15 height 15
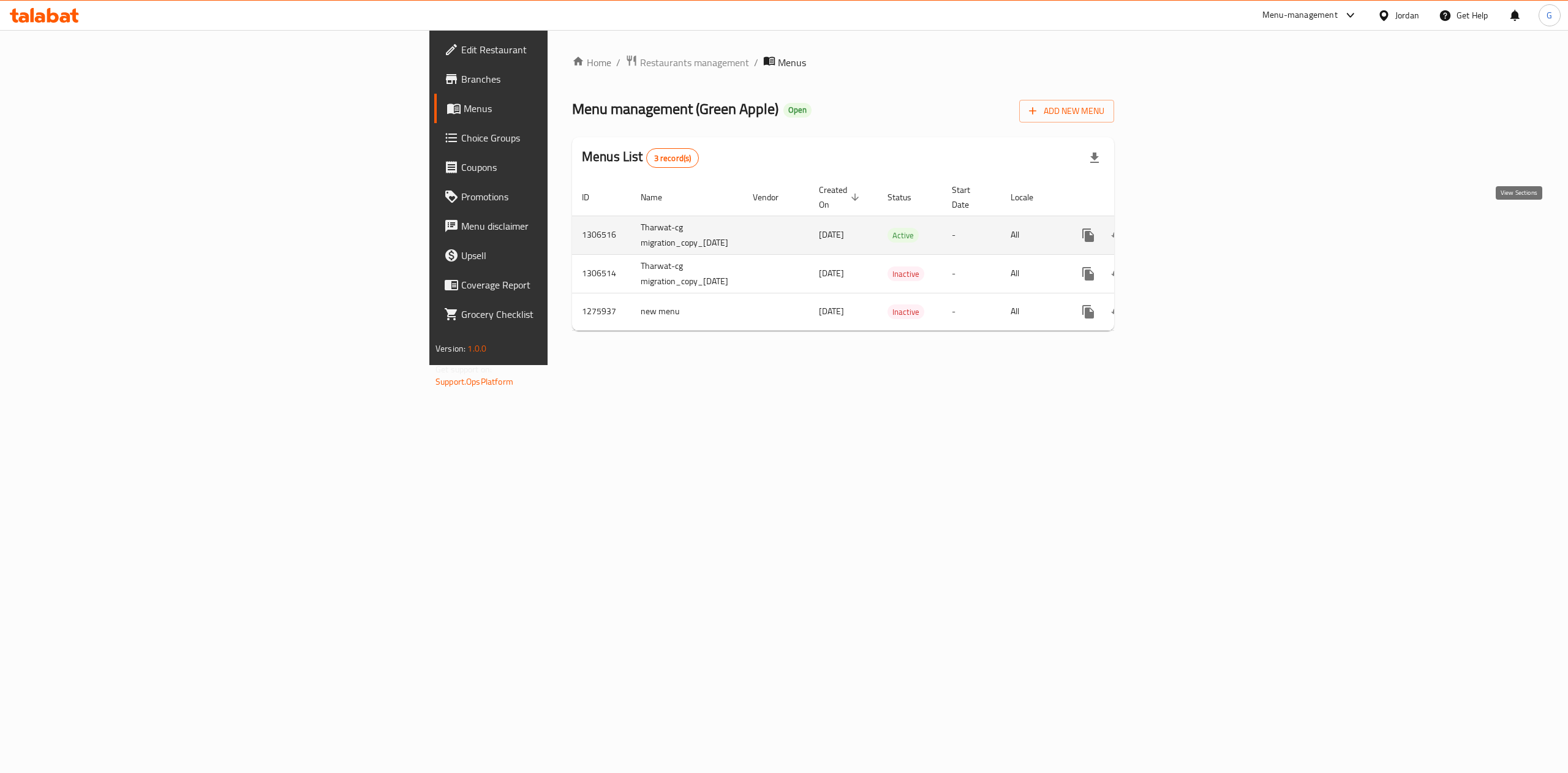
click at [1192, 233] on link "enhanced table" at bounding box center [1176, 235] width 29 height 29
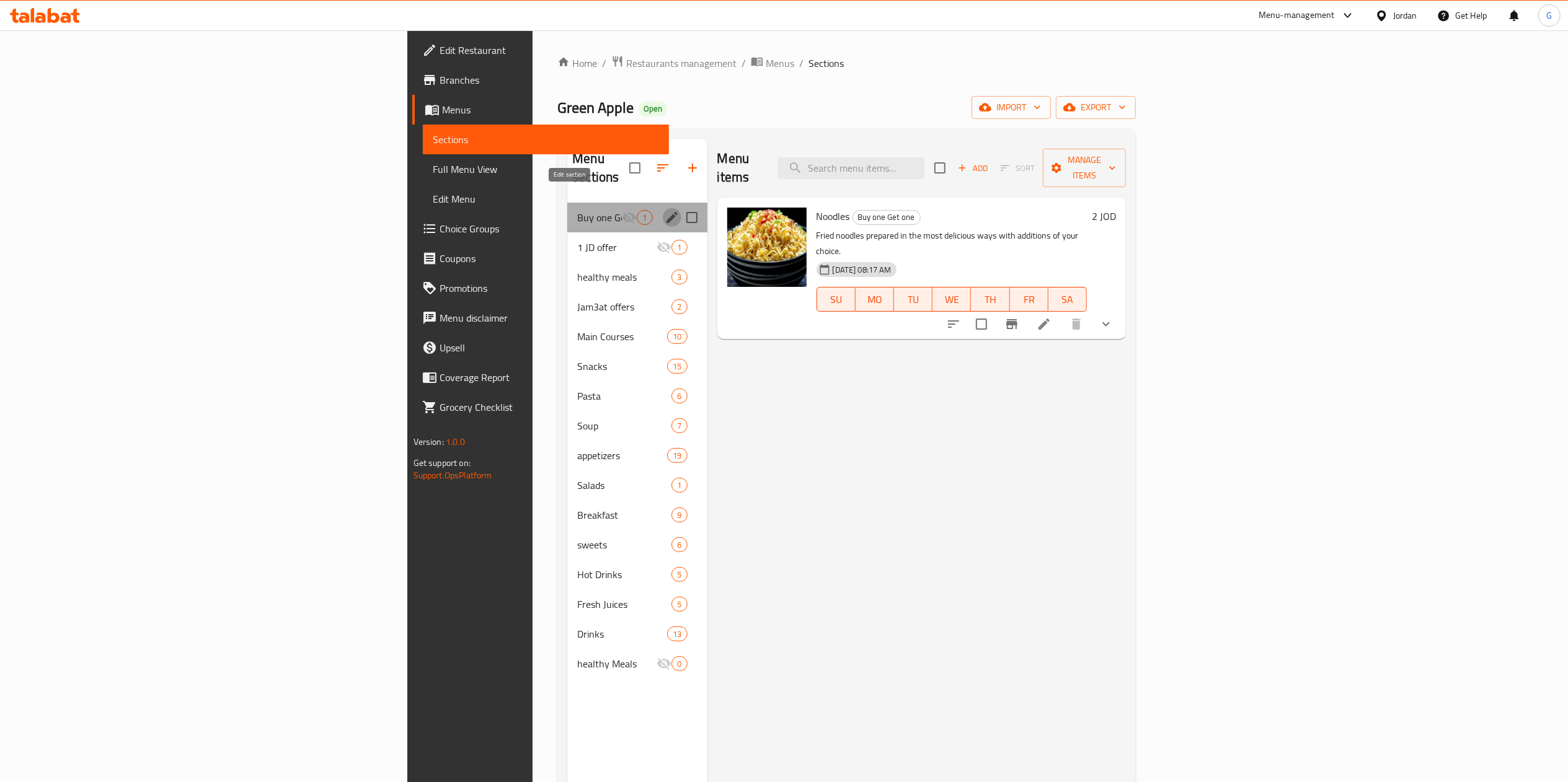
click at [664, 210] on icon "edit" at bounding box center [672, 218] width 15 height 15
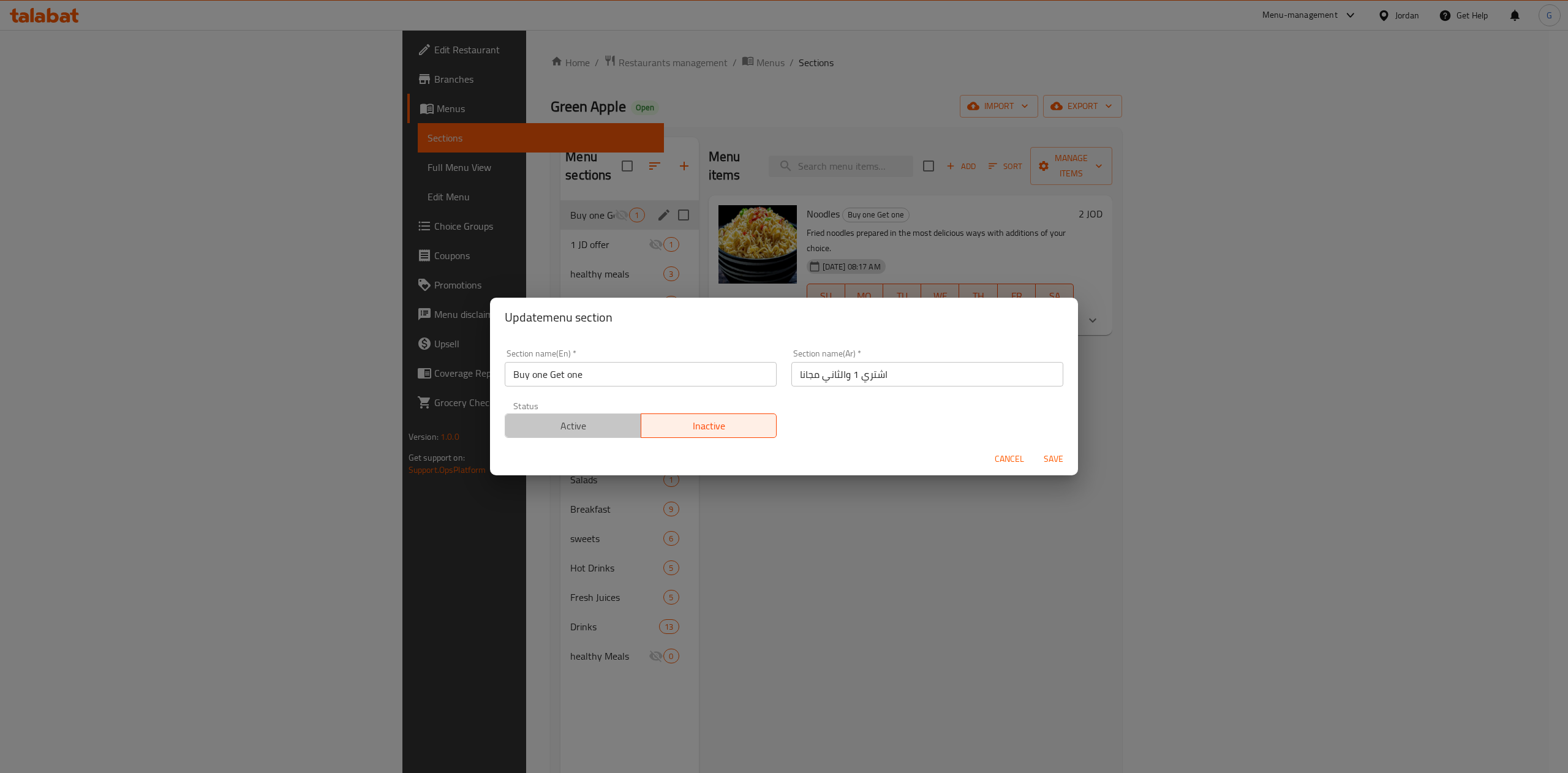
click at [597, 434] on span "Active" at bounding box center [573, 426] width 126 height 18
click at [1063, 468] on button "Save" at bounding box center [1054, 459] width 40 height 22
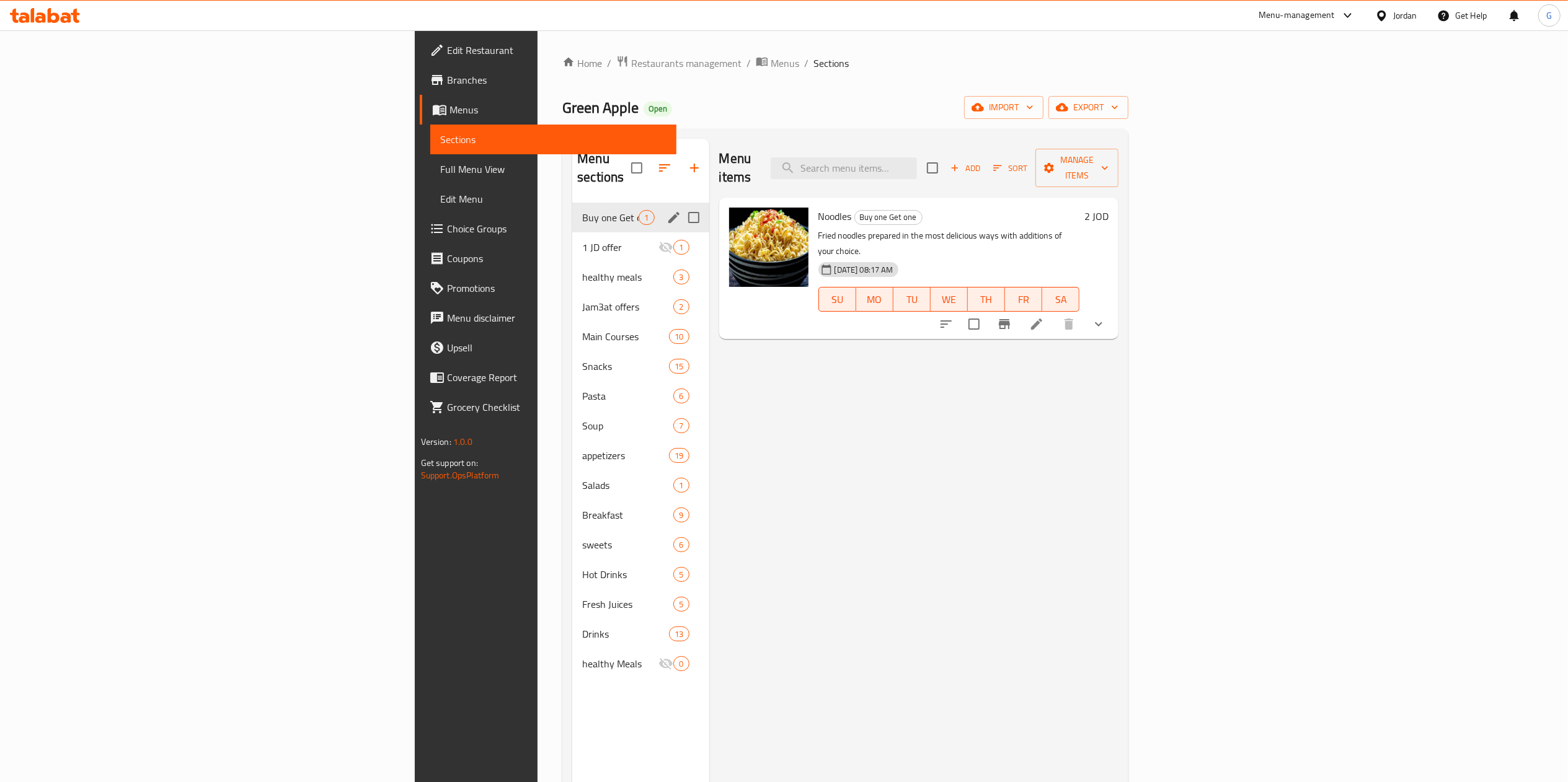
click at [56, 12] on icon at bounding box center [45, 16] width 70 height 15
